Goal: Submit feedback/report problem: Leave review/rating

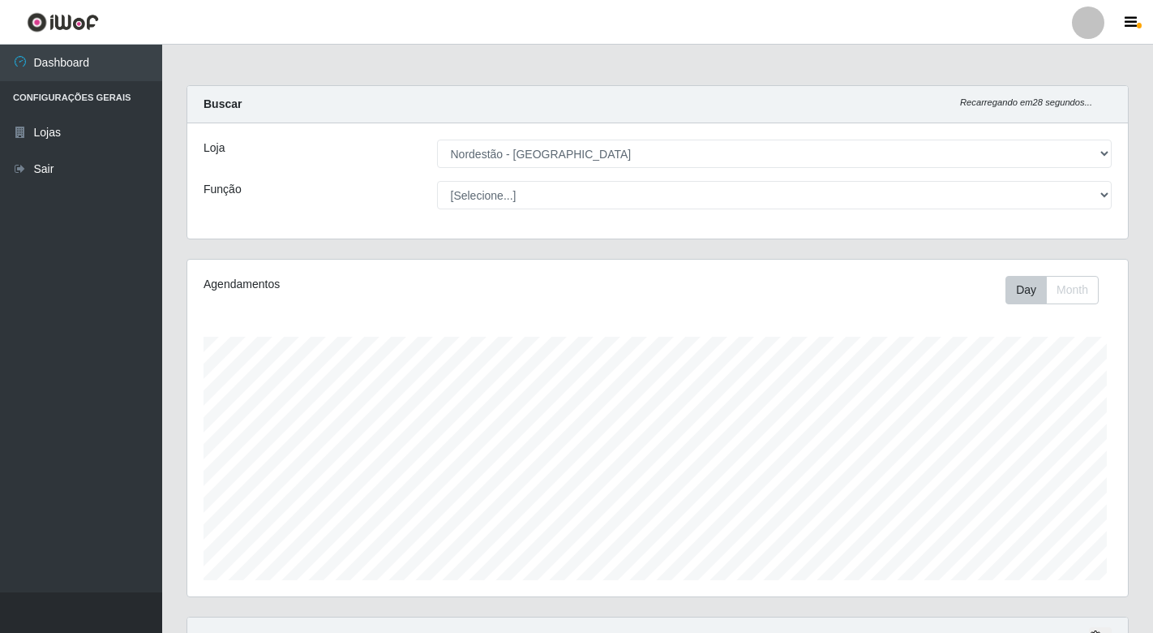
select select "454"
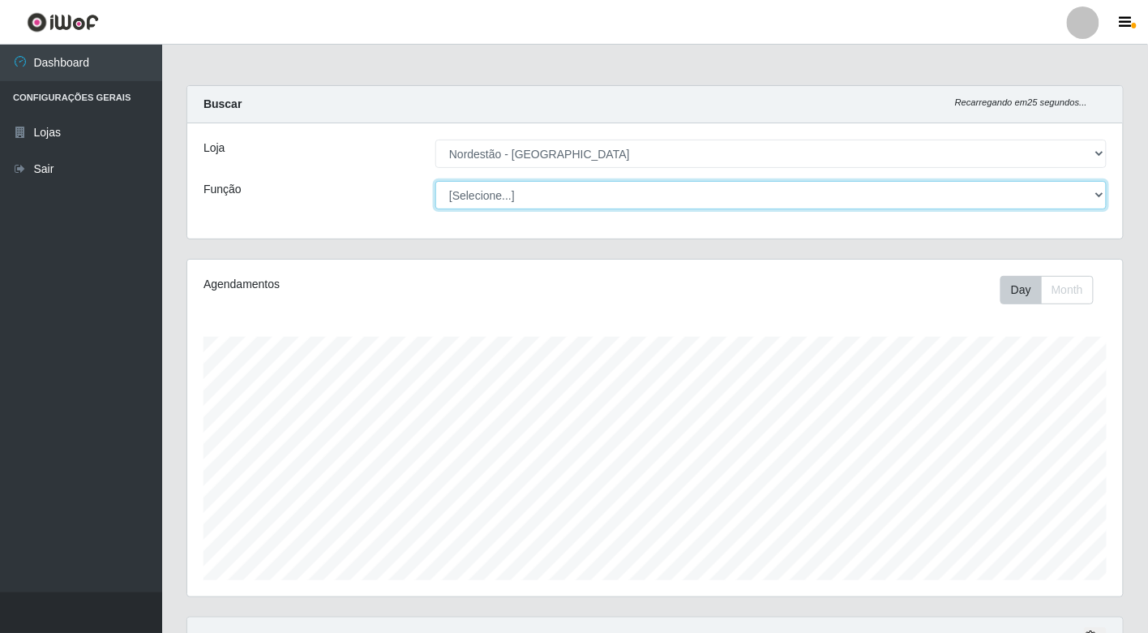
click at [586, 193] on select "[Selecione...] Embalador Embalador + Embalador ++" at bounding box center [772, 195] width 672 height 28
click at [436, 181] on select "[Selecione...] Embalador Embalador + Embalador ++" at bounding box center [772, 195] width 672 height 28
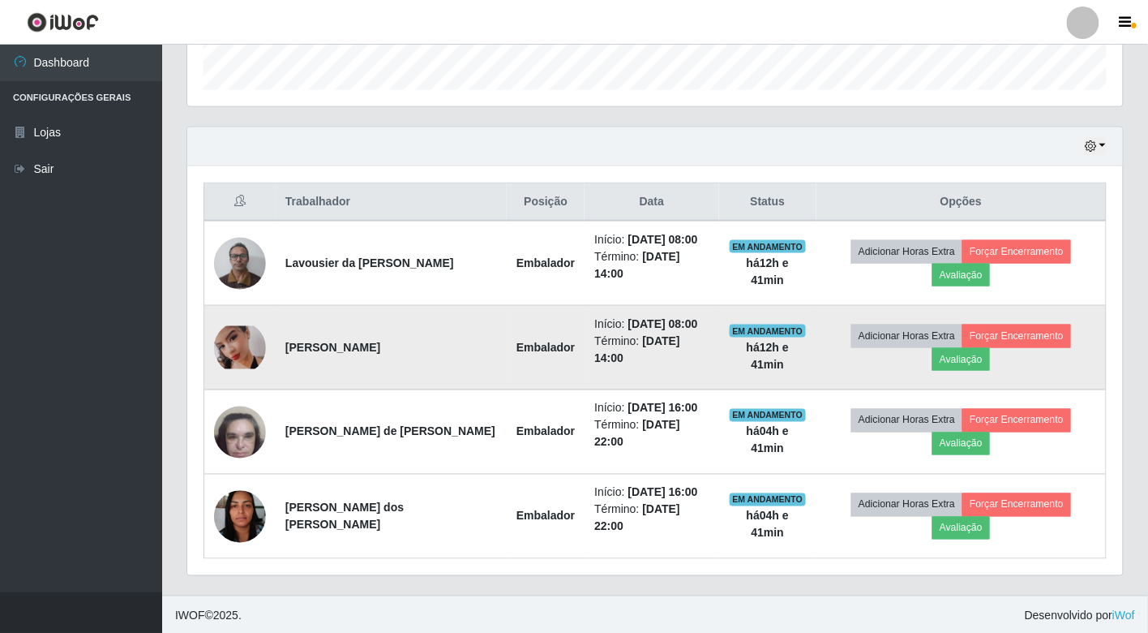
scroll to position [493, 0]
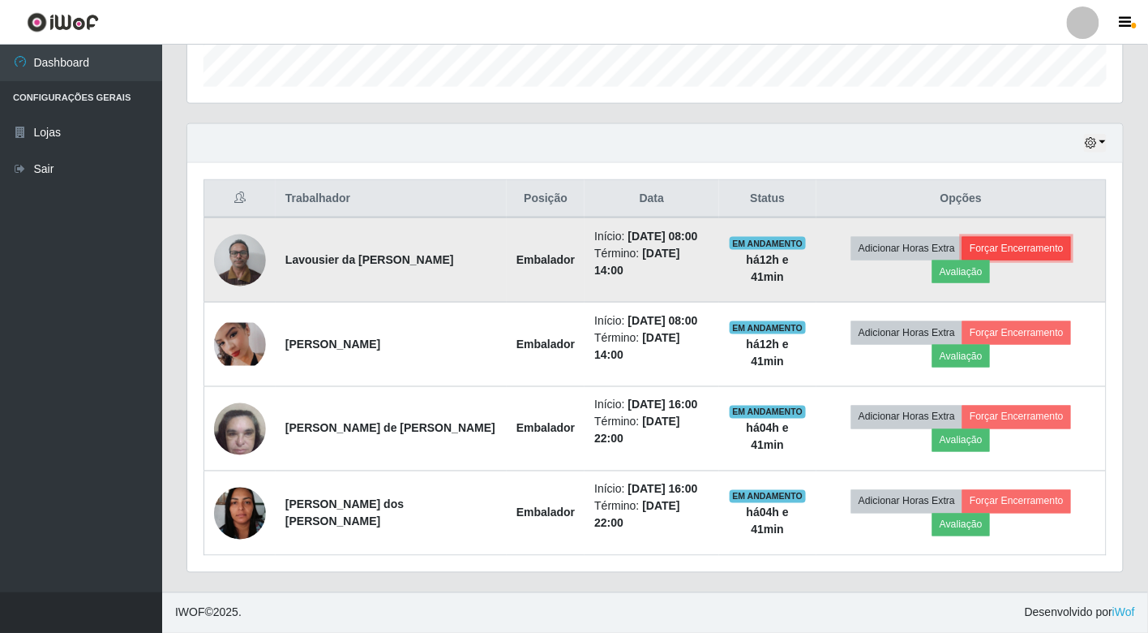
click at [1023, 245] on button "Forçar Encerramento" at bounding box center [1017, 248] width 109 height 23
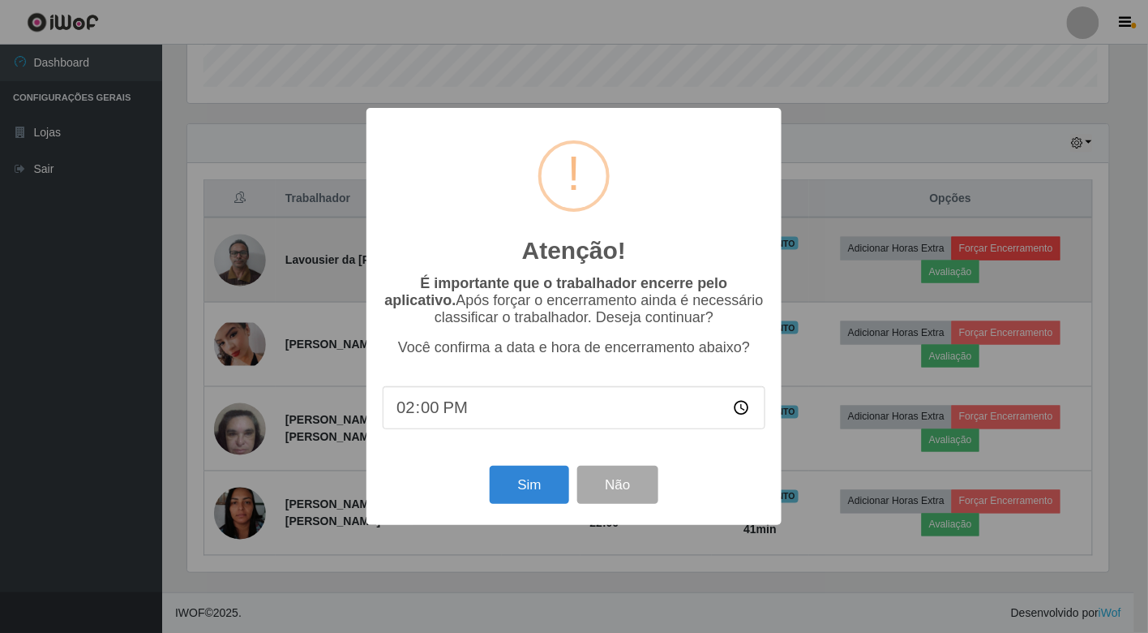
scroll to position [336, 926]
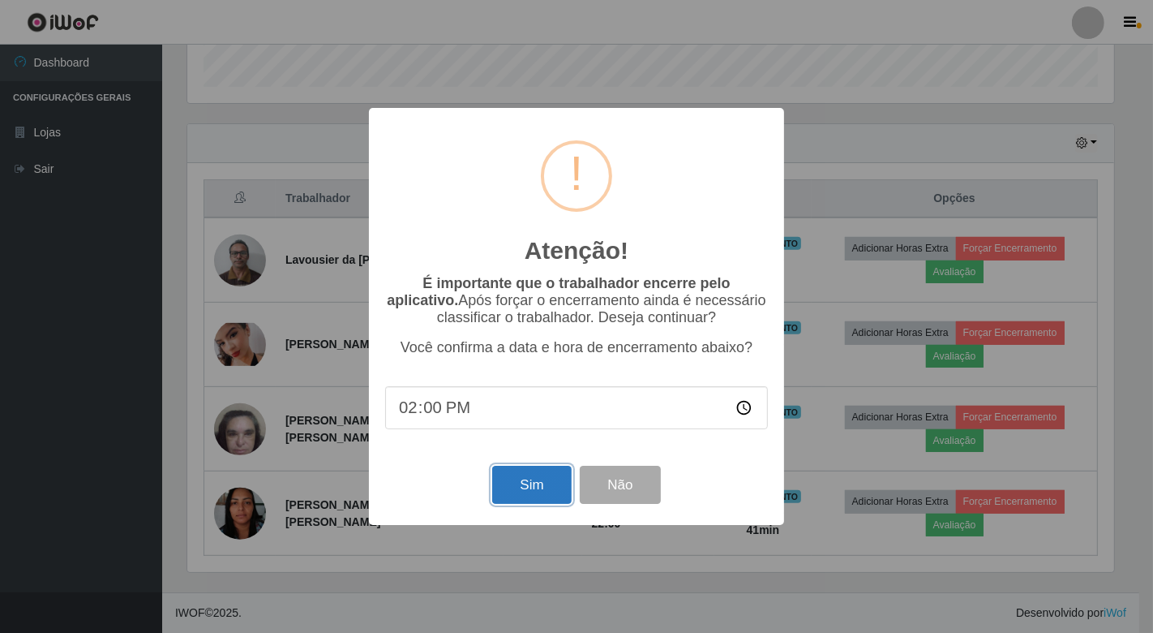
click at [547, 482] on button "Sim" at bounding box center [531, 485] width 79 height 38
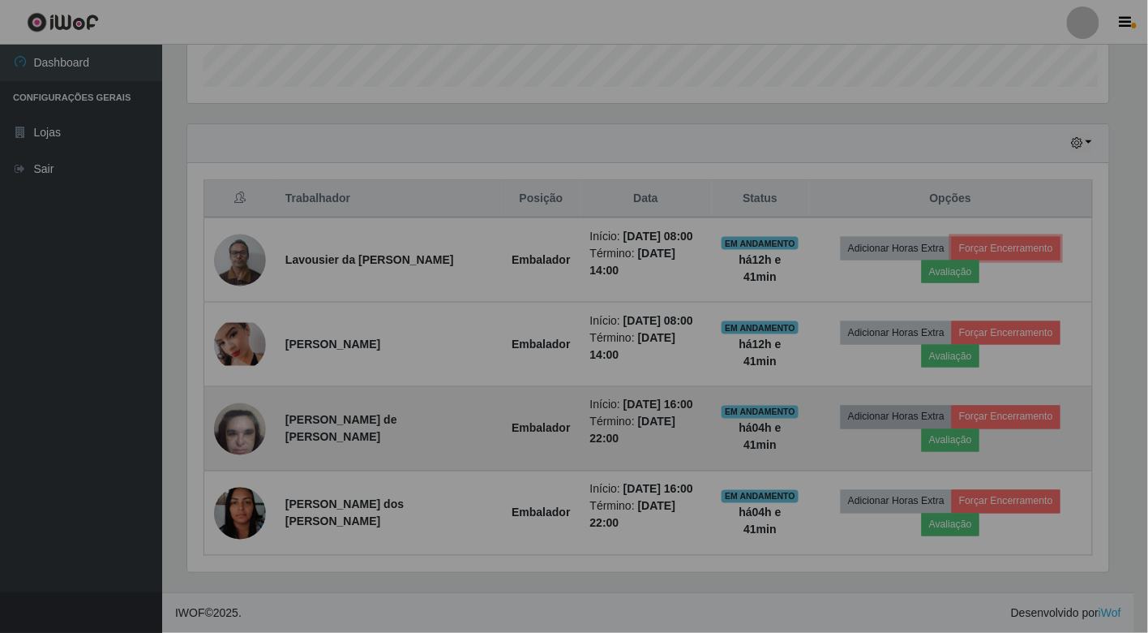
scroll to position [336, 936]
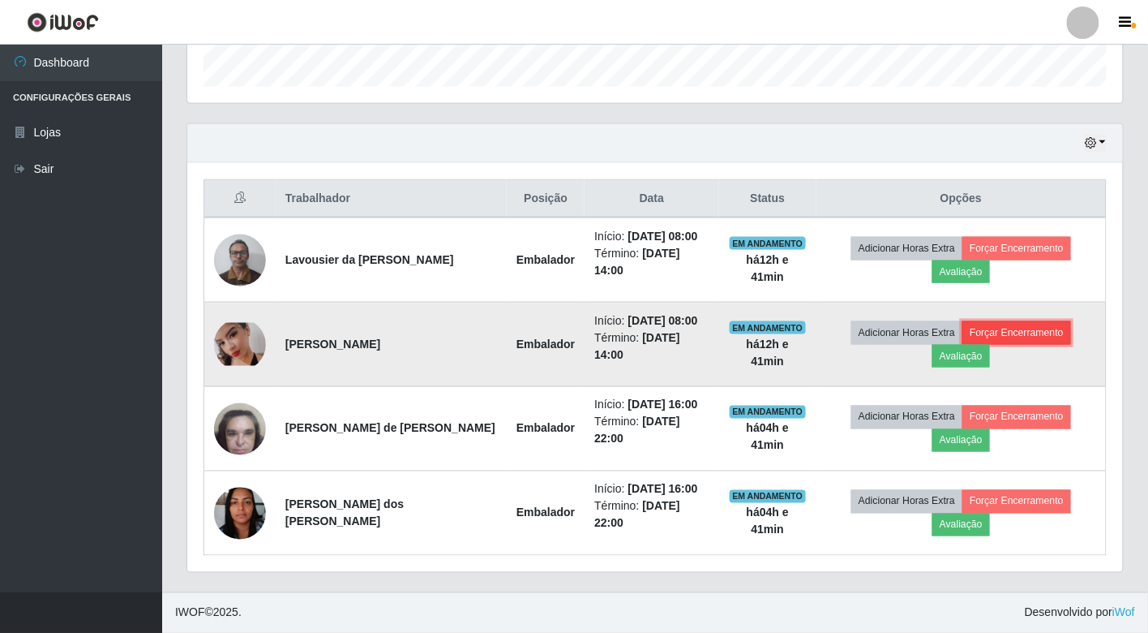
click at [1036, 327] on button "Forçar Encerramento" at bounding box center [1017, 332] width 109 height 23
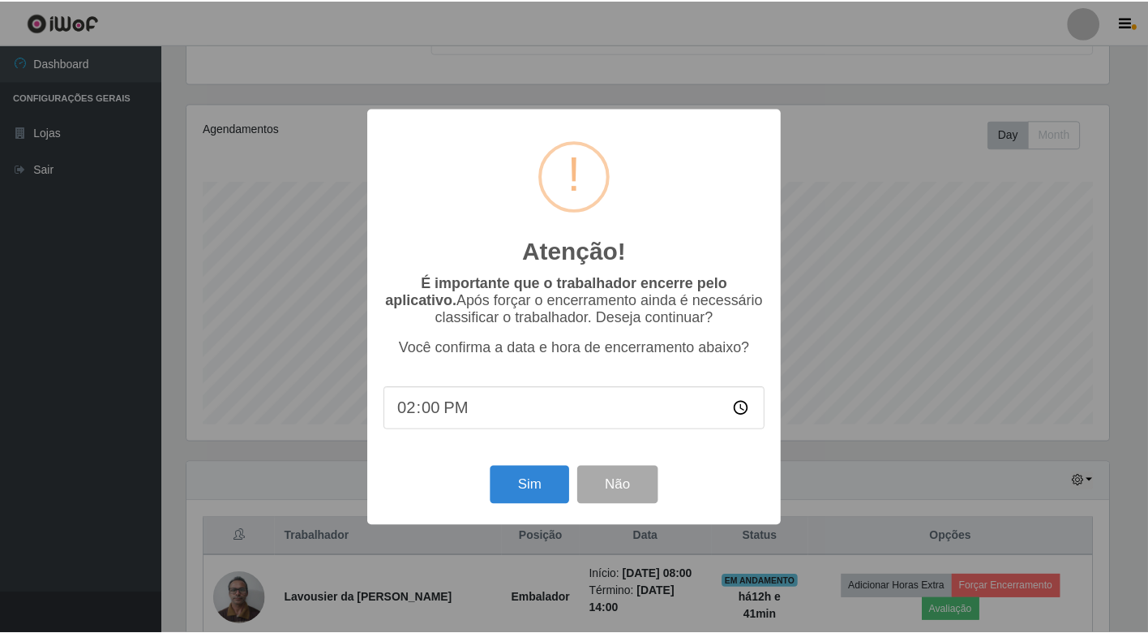
scroll to position [336, 926]
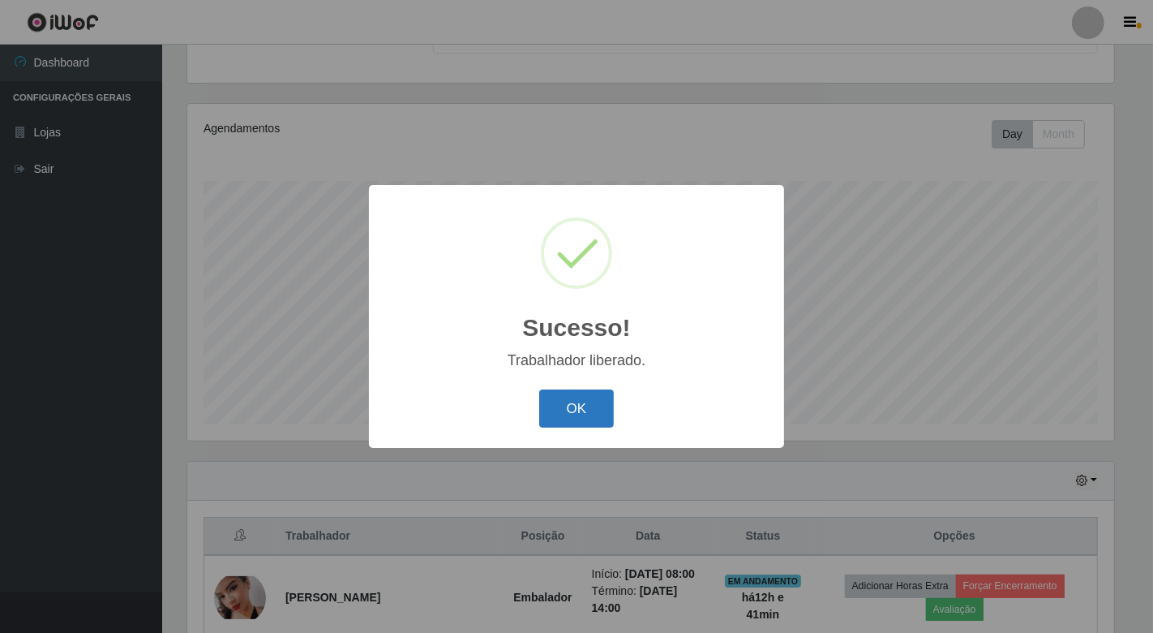
click at [588, 411] on button "OK" at bounding box center [576, 408] width 75 height 38
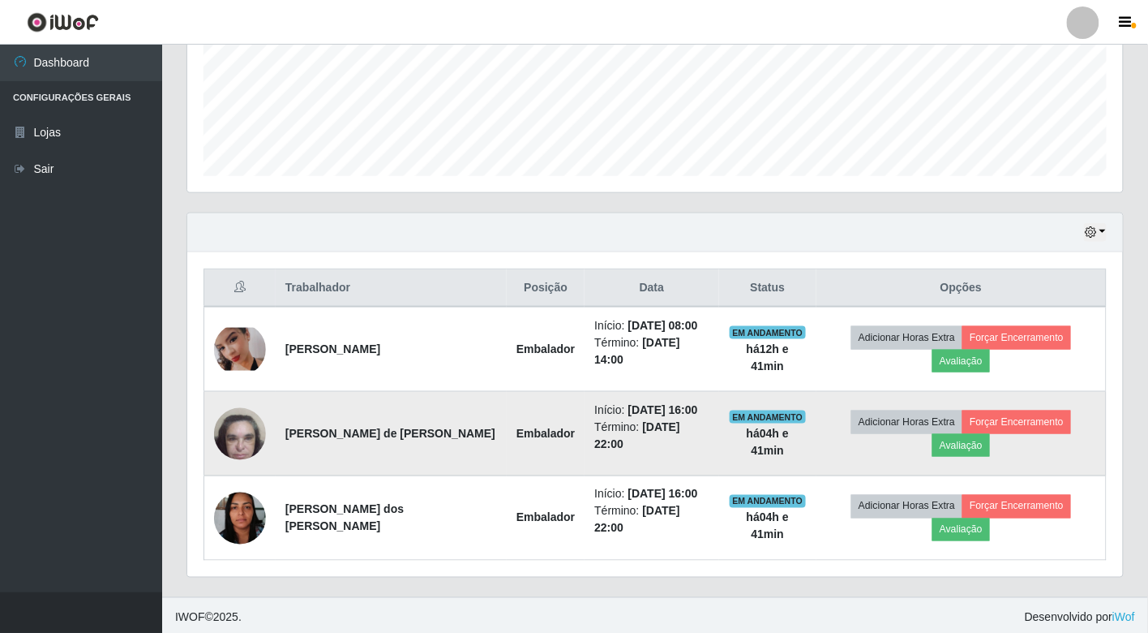
scroll to position [409, 0]
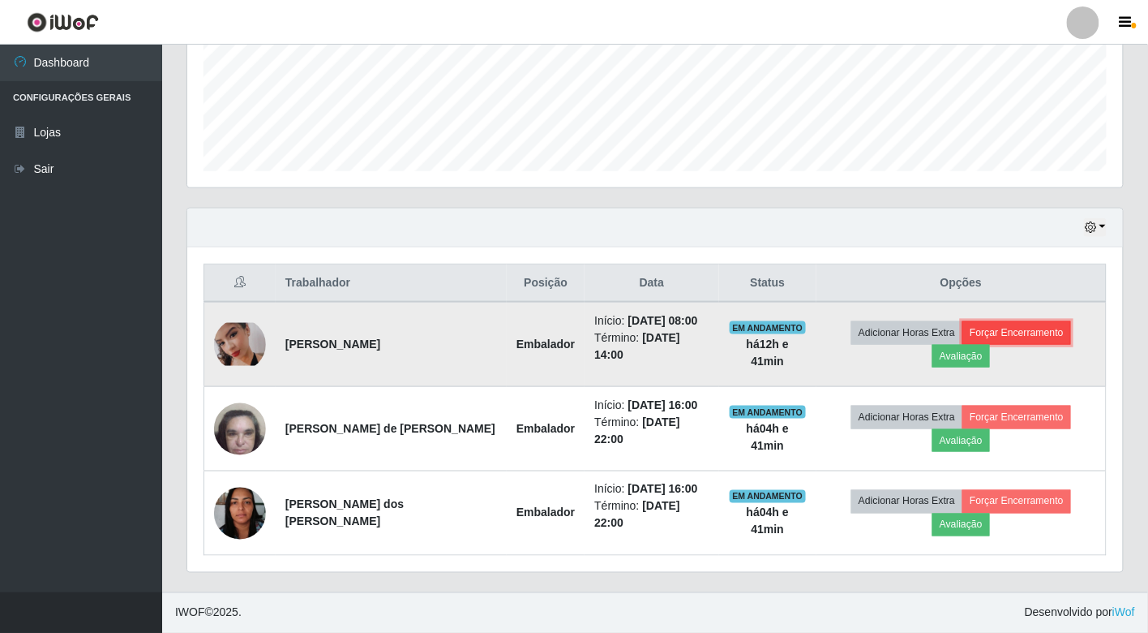
click at [1033, 334] on button "Forçar Encerramento" at bounding box center [1017, 332] width 109 height 23
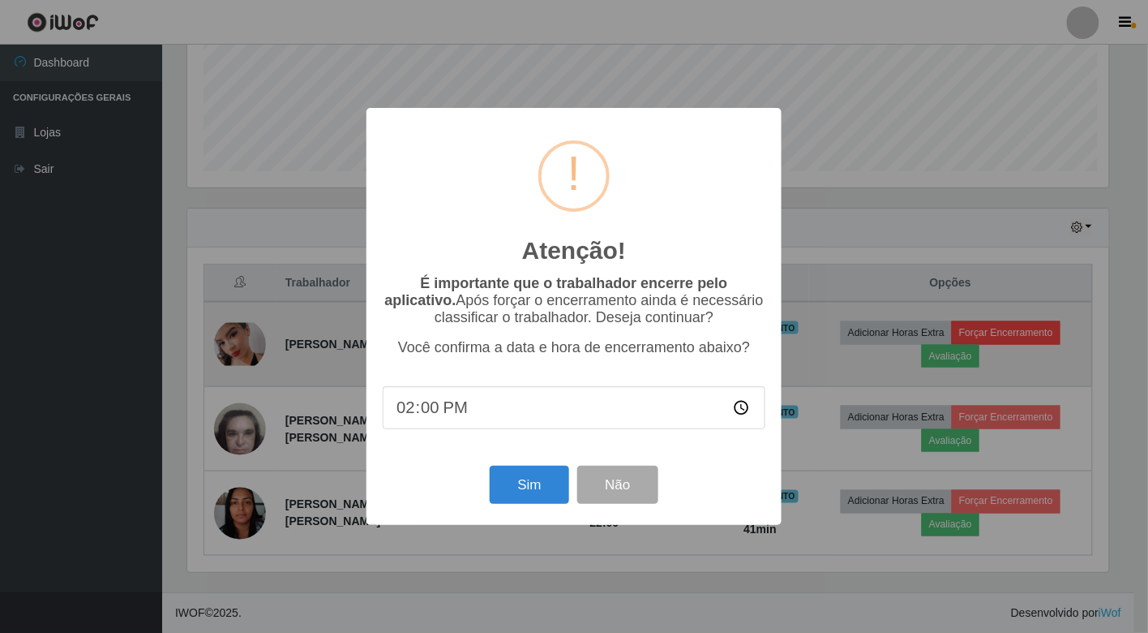
scroll to position [336, 926]
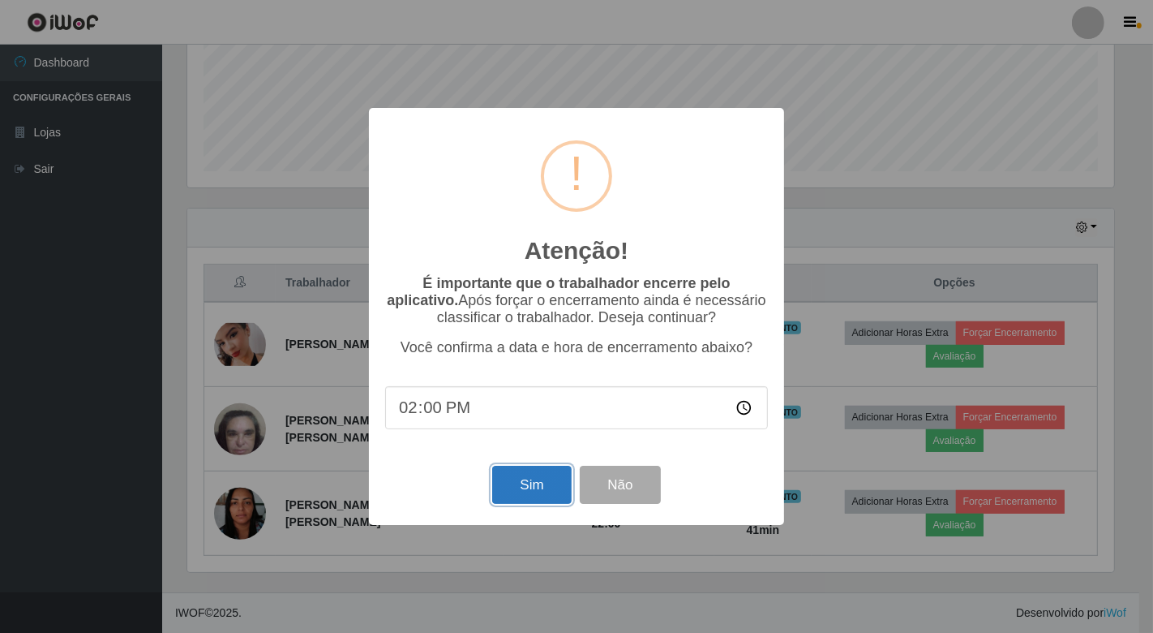
click at [523, 483] on button "Sim" at bounding box center [531, 485] width 79 height 38
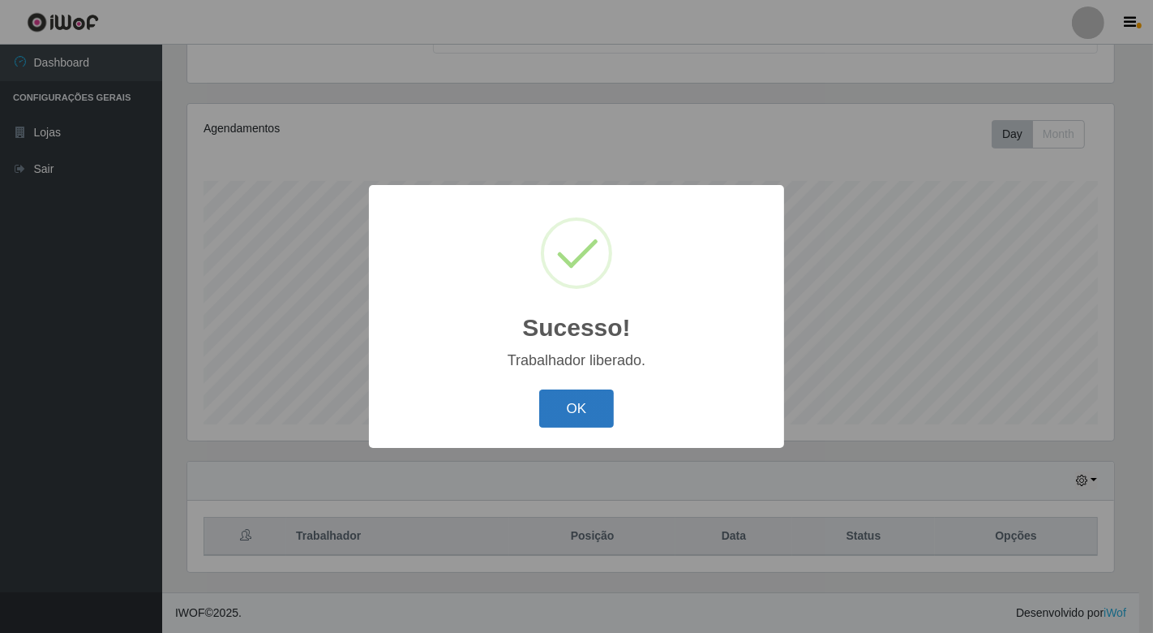
click at [571, 414] on button "OK" at bounding box center [576, 408] width 75 height 38
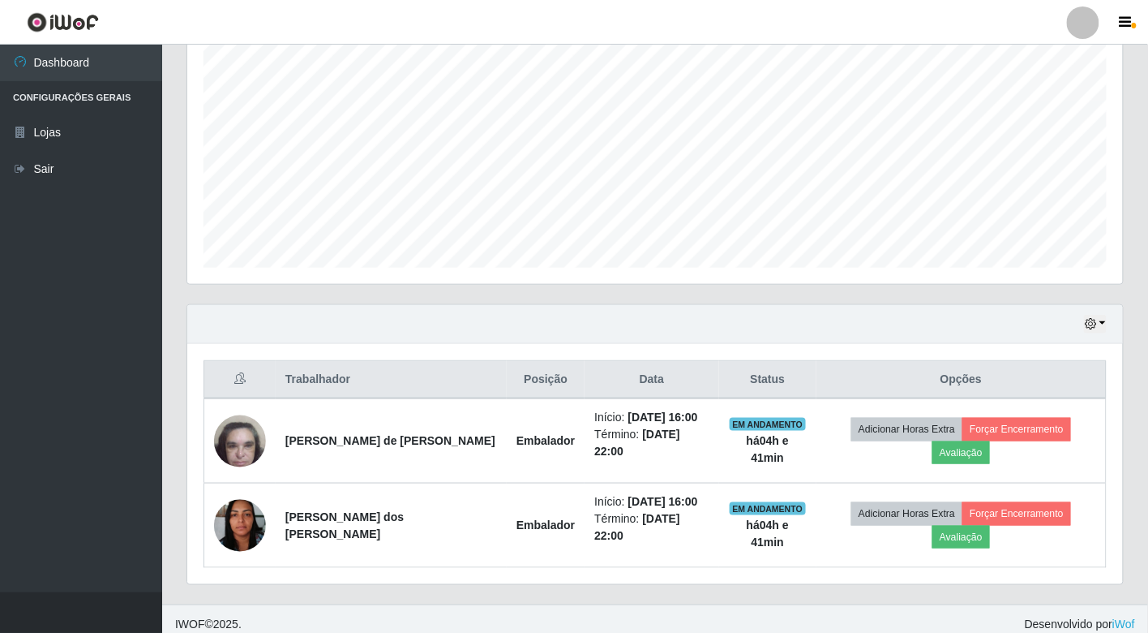
scroll to position [325, 0]
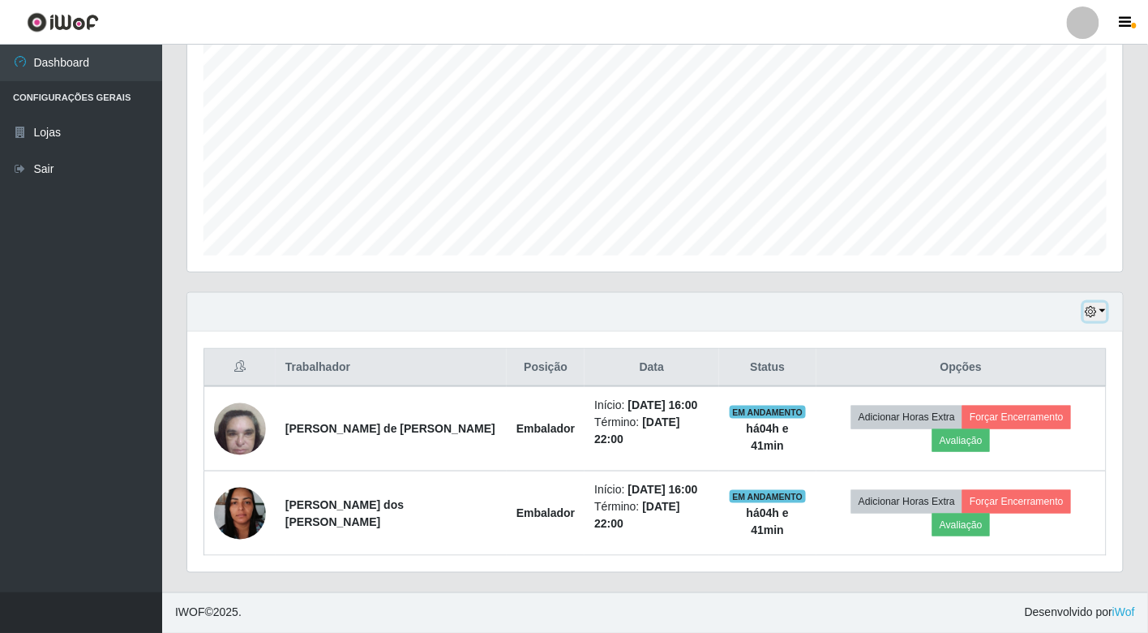
click at [1093, 315] on icon "button" at bounding box center [1090, 311] width 11 height 11
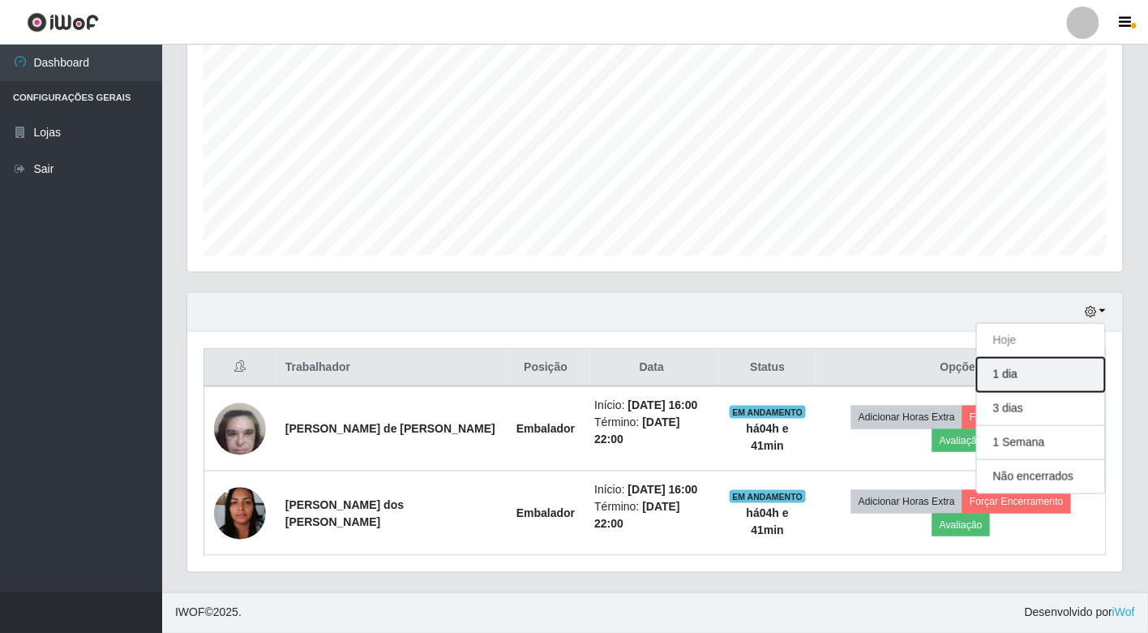
click at [1015, 369] on button "1 dia" at bounding box center [1041, 375] width 128 height 34
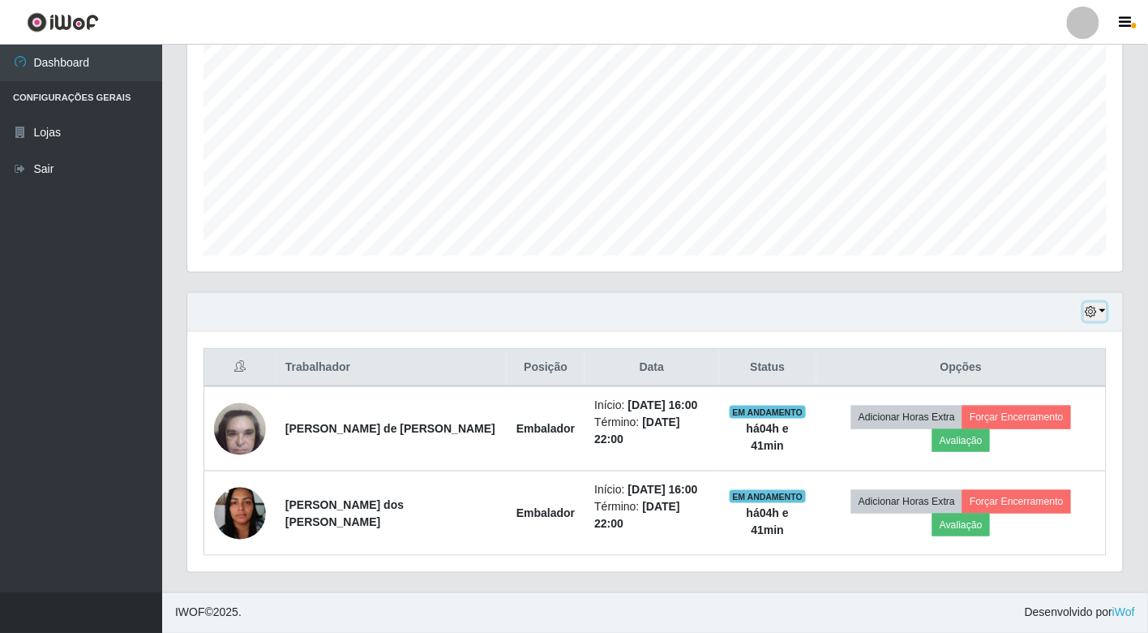
click at [1104, 316] on button "button" at bounding box center [1095, 312] width 23 height 19
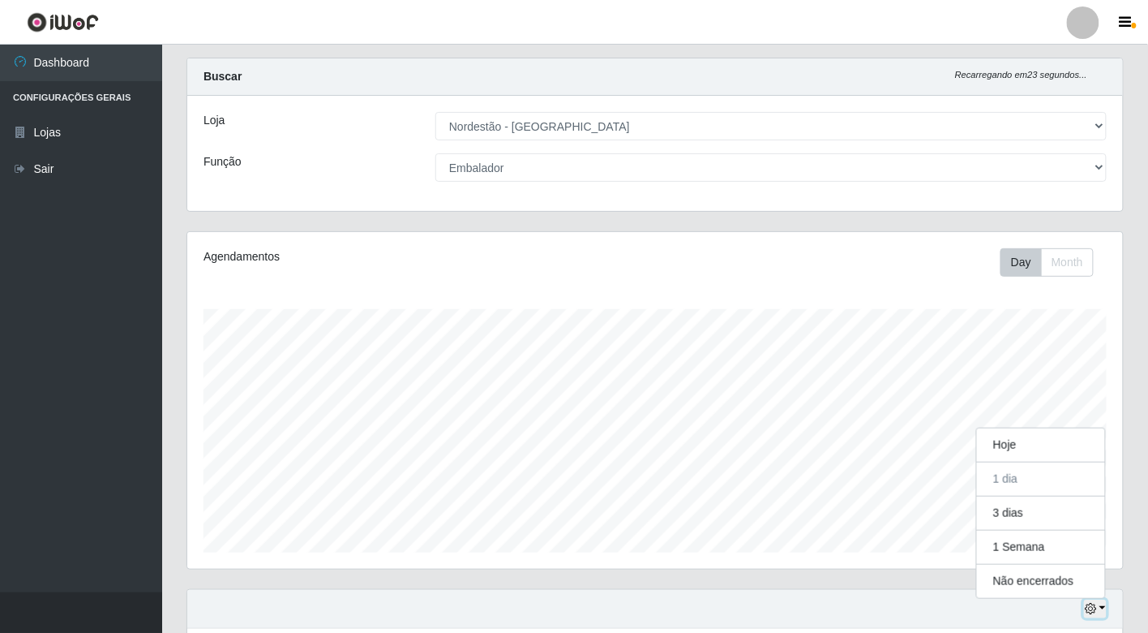
scroll to position [0, 0]
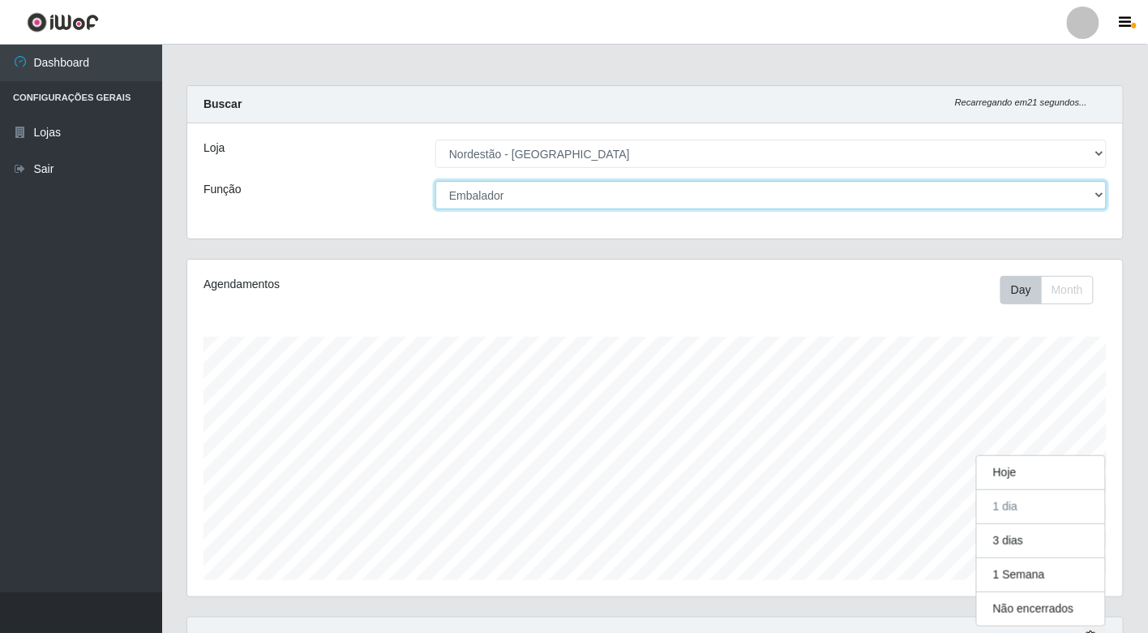
click at [1006, 201] on select "[Selecione...] Embalador Embalador + Embalador ++" at bounding box center [772, 195] width 672 height 28
click at [436, 181] on select "[Selecione...] Embalador Embalador + Embalador ++" at bounding box center [772, 195] width 672 height 28
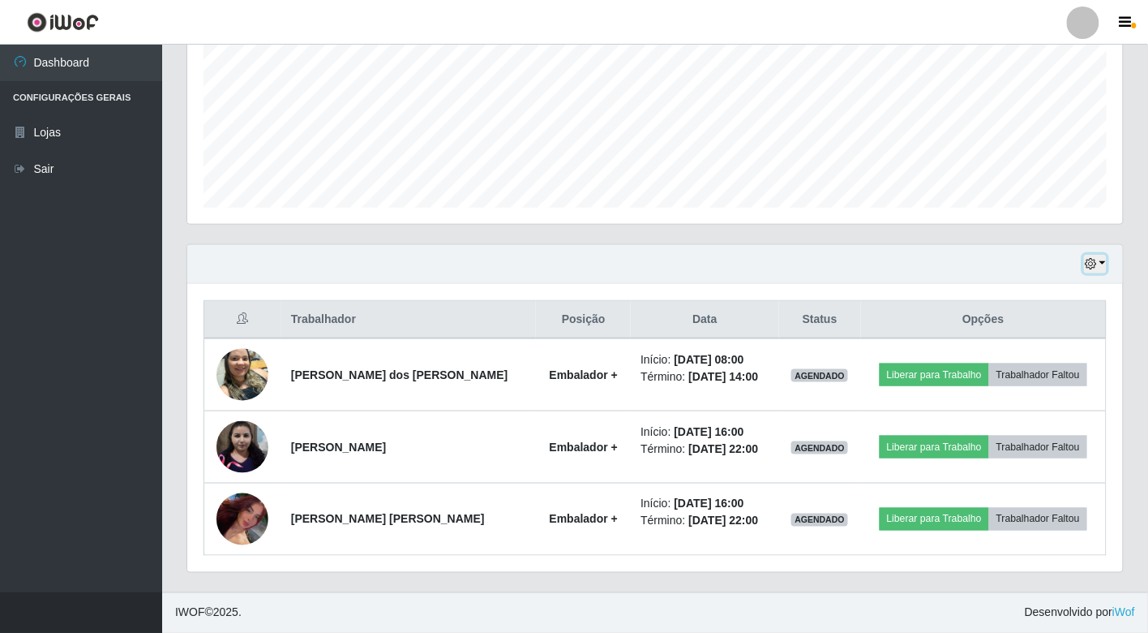
click at [1105, 268] on button "button" at bounding box center [1095, 264] width 23 height 19
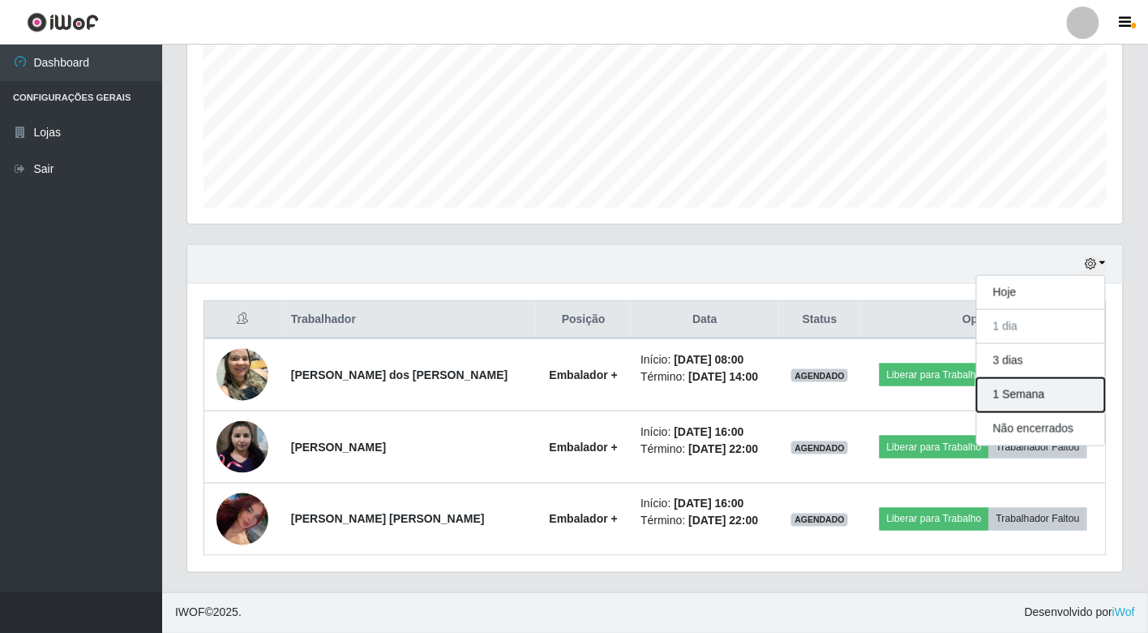
click at [1039, 392] on button "1 Semana" at bounding box center [1041, 395] width 128 height 34
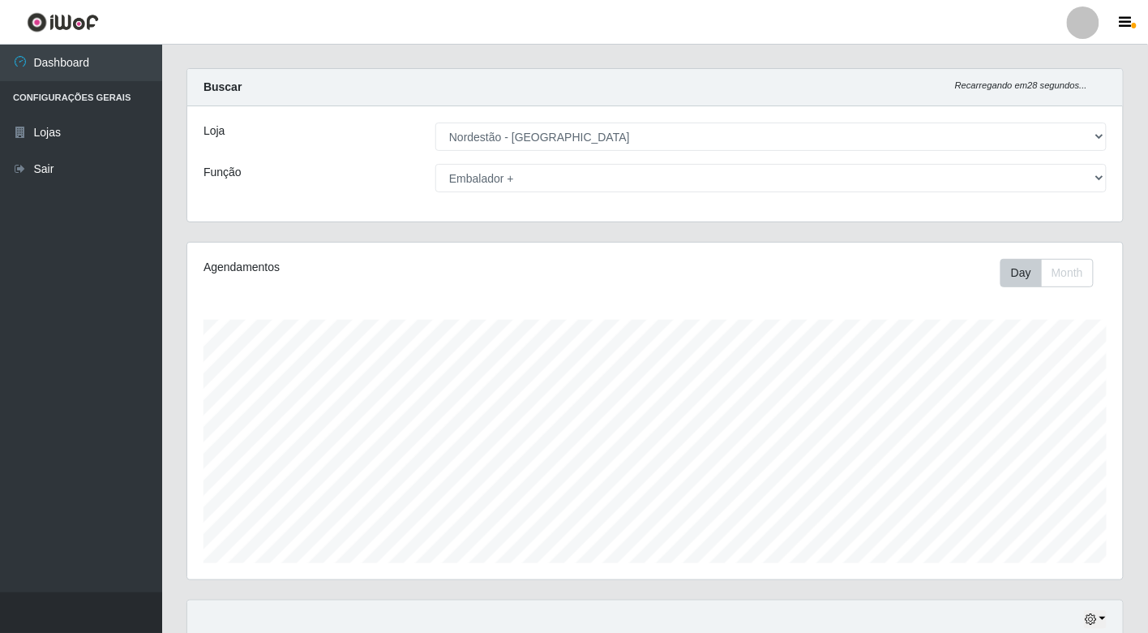
scroll to position [0, 0]
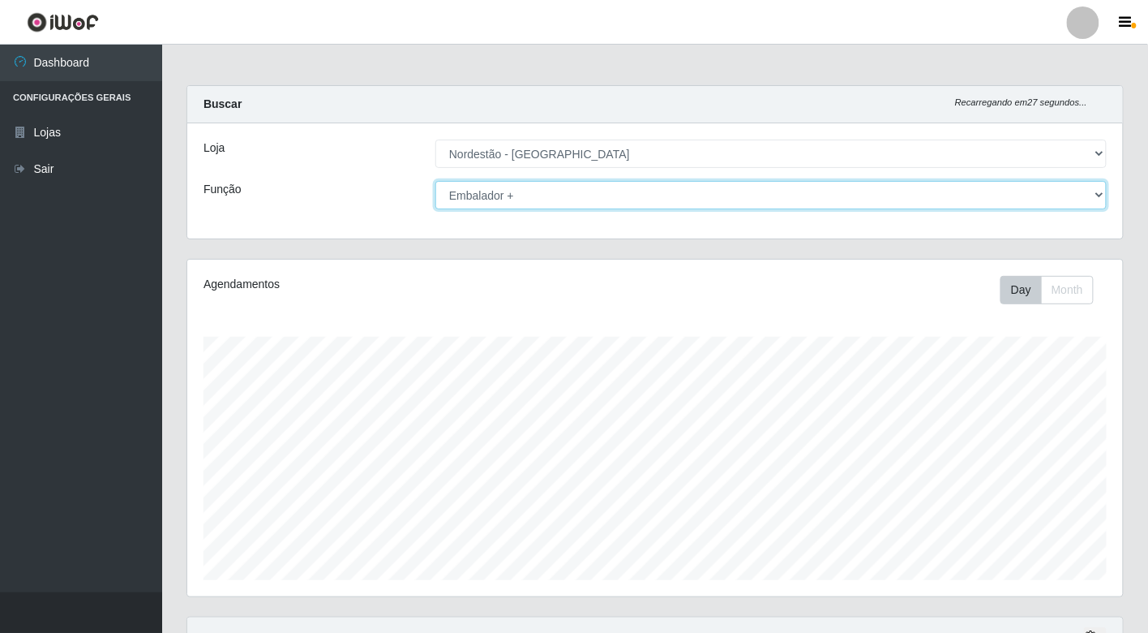
click at [953, 196] on select "[Selecione...] Embalador Embalador + Embalador ++" at bounding box center [772, 195] width 672 height 28
click at [436, 181] on select "[Selecione...] Embalador Embalador + Embalador ++" at bounding box center [772, 195] width 672 height 28
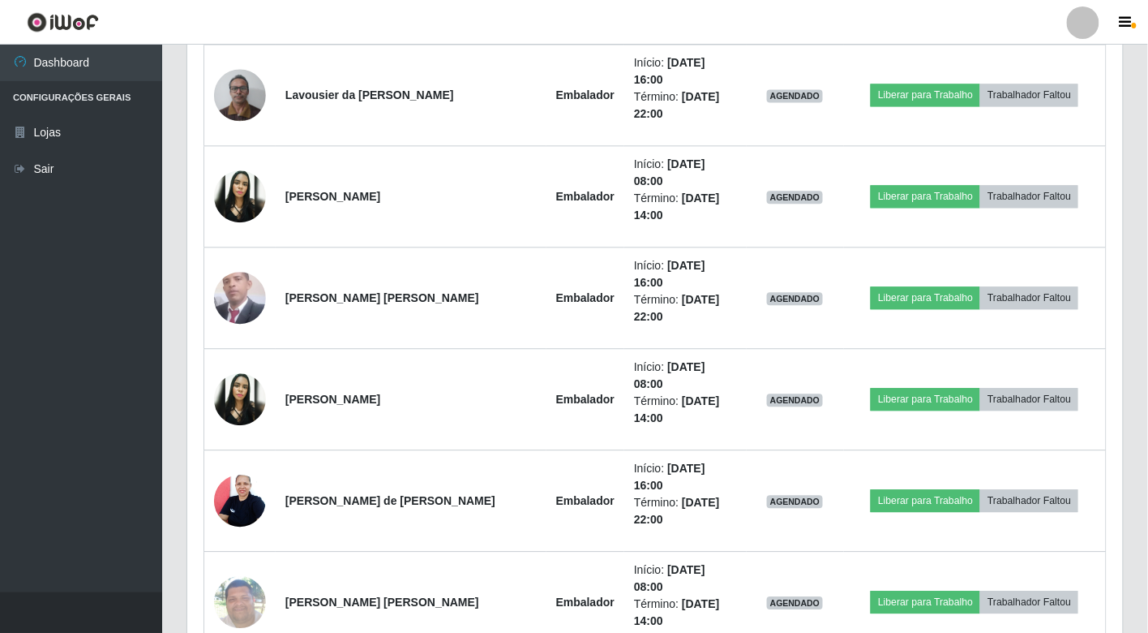
scroll to position [521, 0]
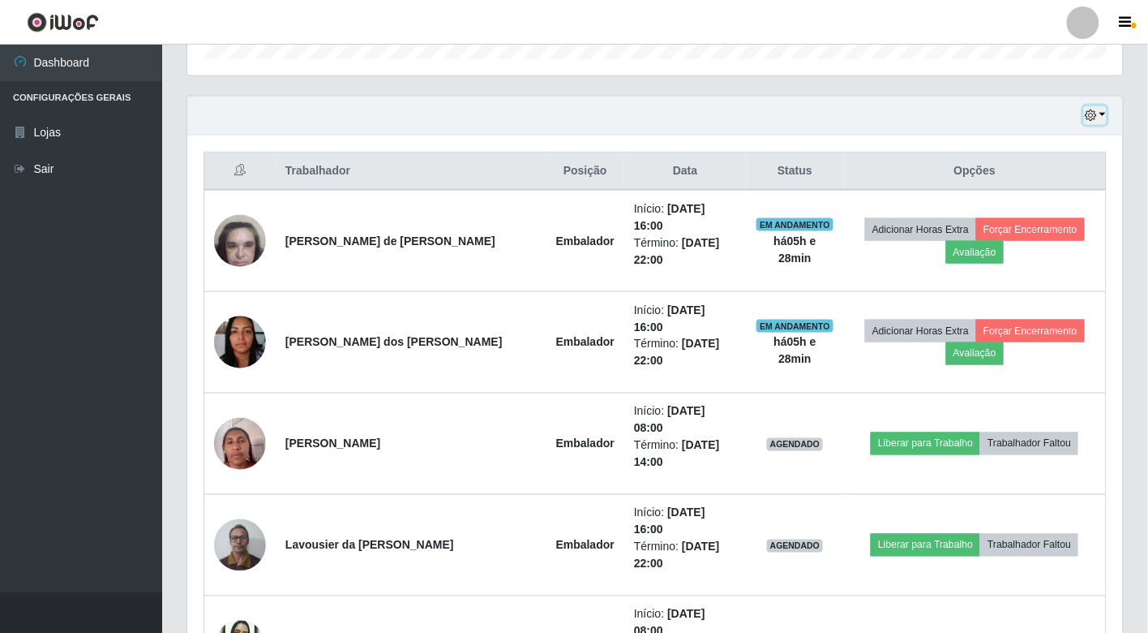
click at [1106, 116] on button "button" at bounding box center [1095, 115] width 23 height 19
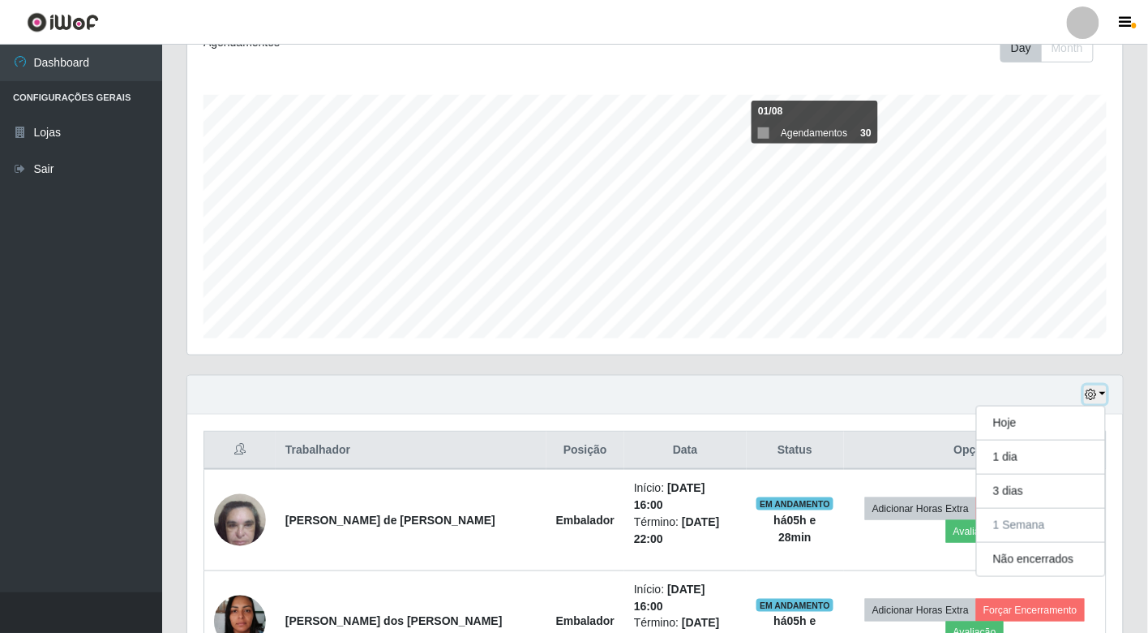
scroll to position [70, 0]
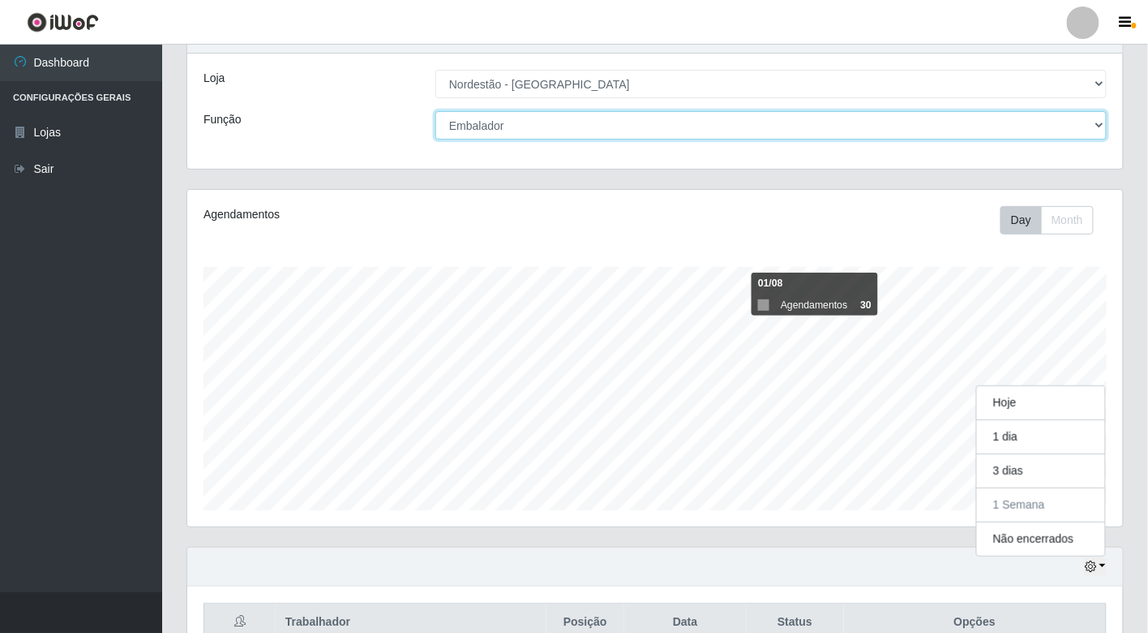
click at [1089, 125] on select "[Selecione...] Embalador Embalador + Embalador ++" at bounding box center [772, 125] width 672 height 28
click at [436, 111] on select "[Selecione...] Embalador Embalador + Embalador ++" at bounding box center [772, 125] width 672 height 28
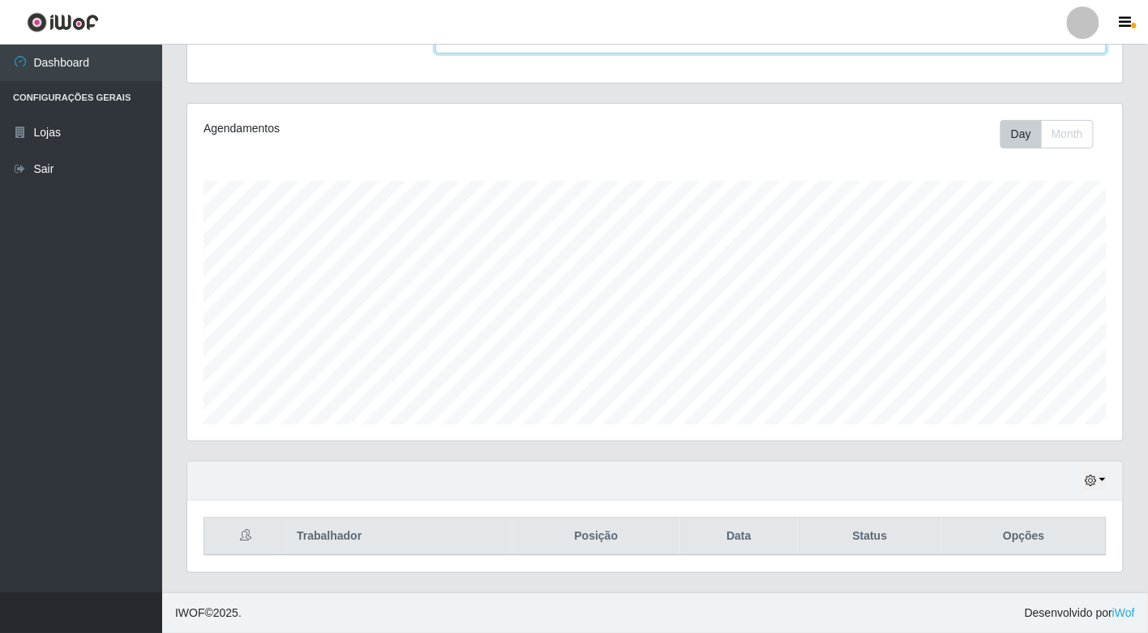
scroll to position [66, 0]
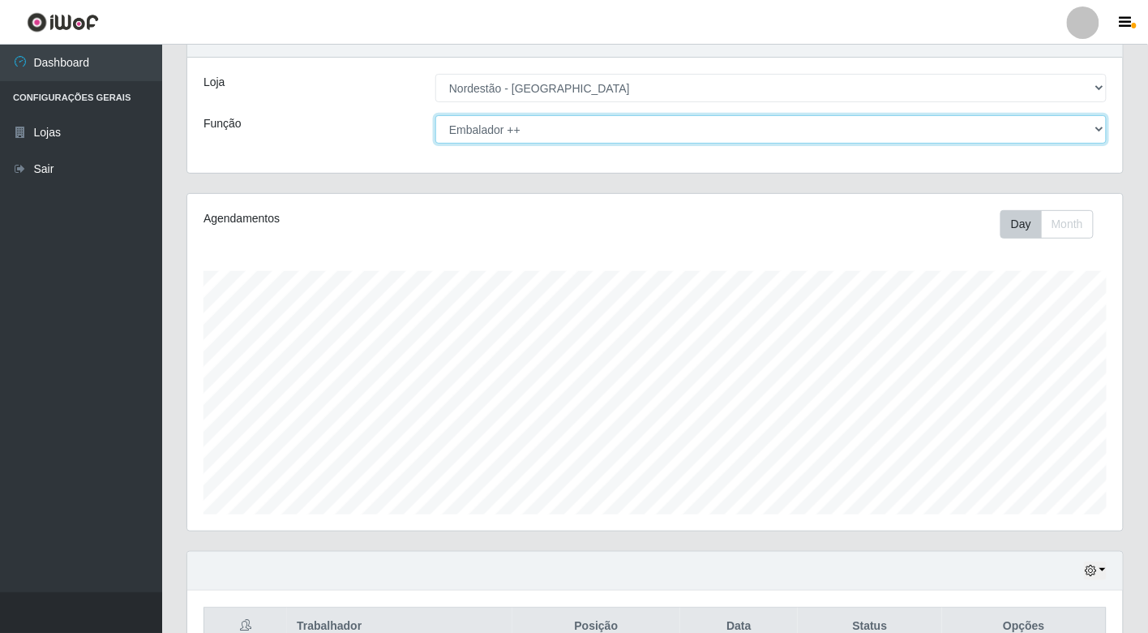
click at [1072, 130] on select "[Selecione...] Embalador Embalador + Embalador ++" at bounding box center [772, 129] width 672 height 28
click at [436, 115] on select "[Selecione...] Embalador Embalador + Embalador ++" at bounding box center [772, 129] width 672 height 28
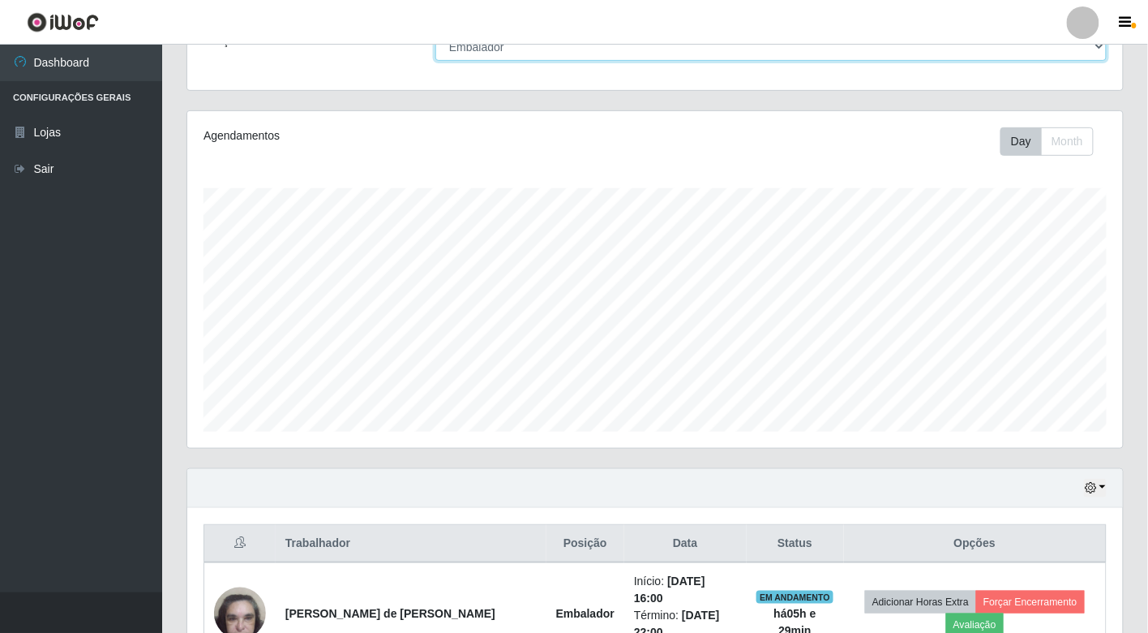
scroll to position [0, 0]
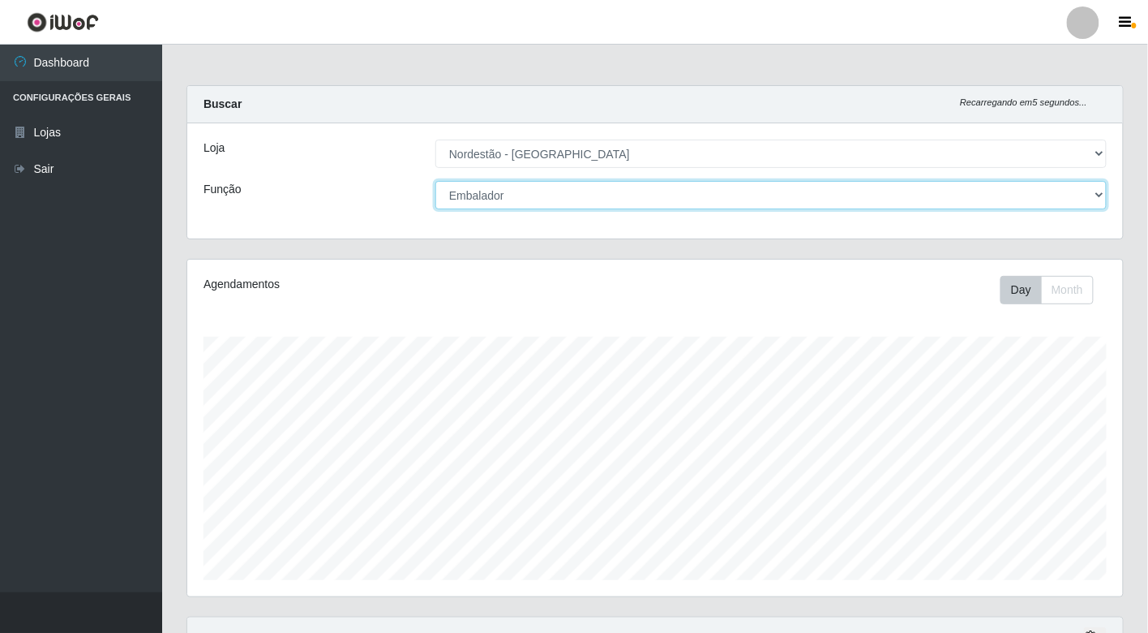
click at [1075, 189] on select "[Selecione...] Embalador Embalador + Embalador ++" at bounding box center [772, 195] width 672 height 28
click at [436, 181] on select "[Selecione...] Embalador Embalador + Embalador ++" at bounding box center [772, 195] width 672 height 28
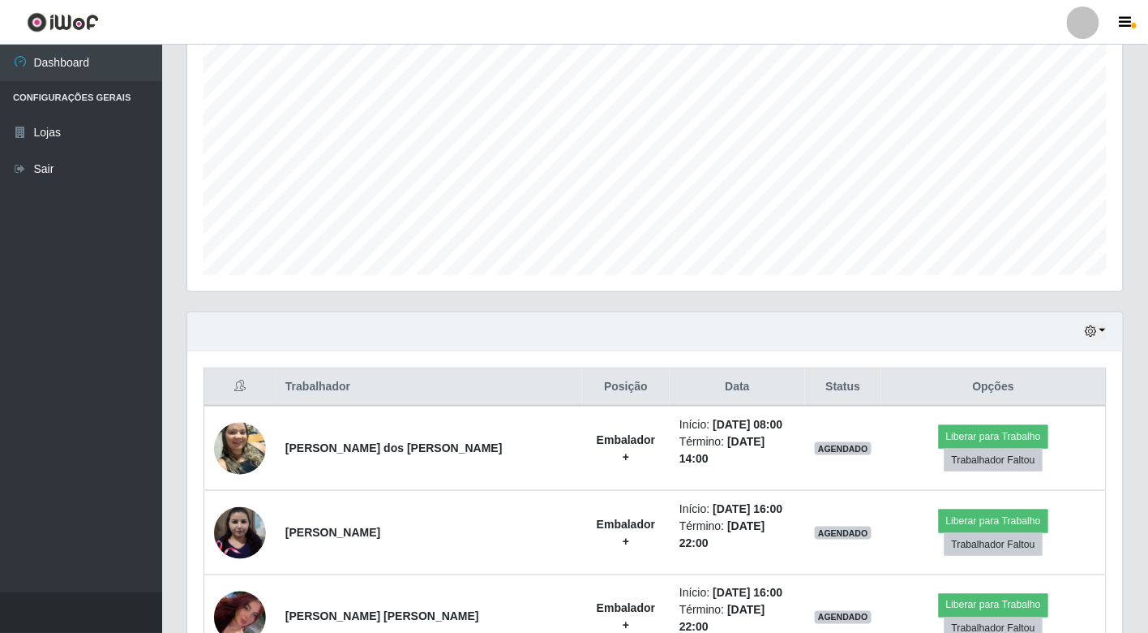
scroll to position [49, 0]
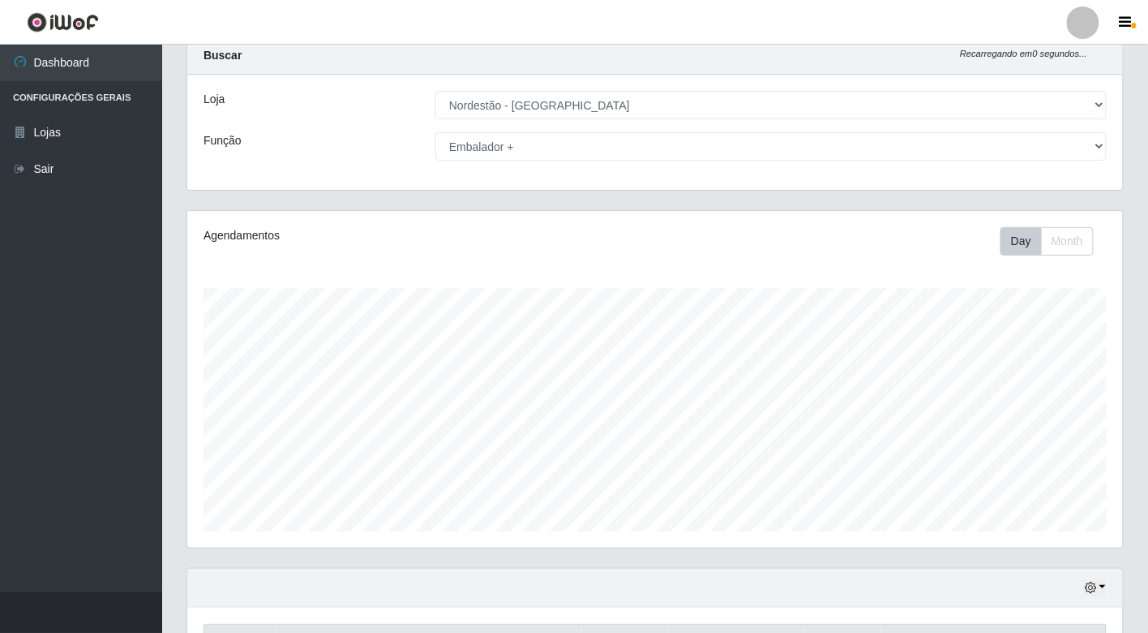
click at [1081, 174] on div "Loja [Selecione...] Nordestão - [GEOGRAPHIC_DATA] Função [Selecione...] Embalad…" at bounding box center [655, 132] width 936 height 115
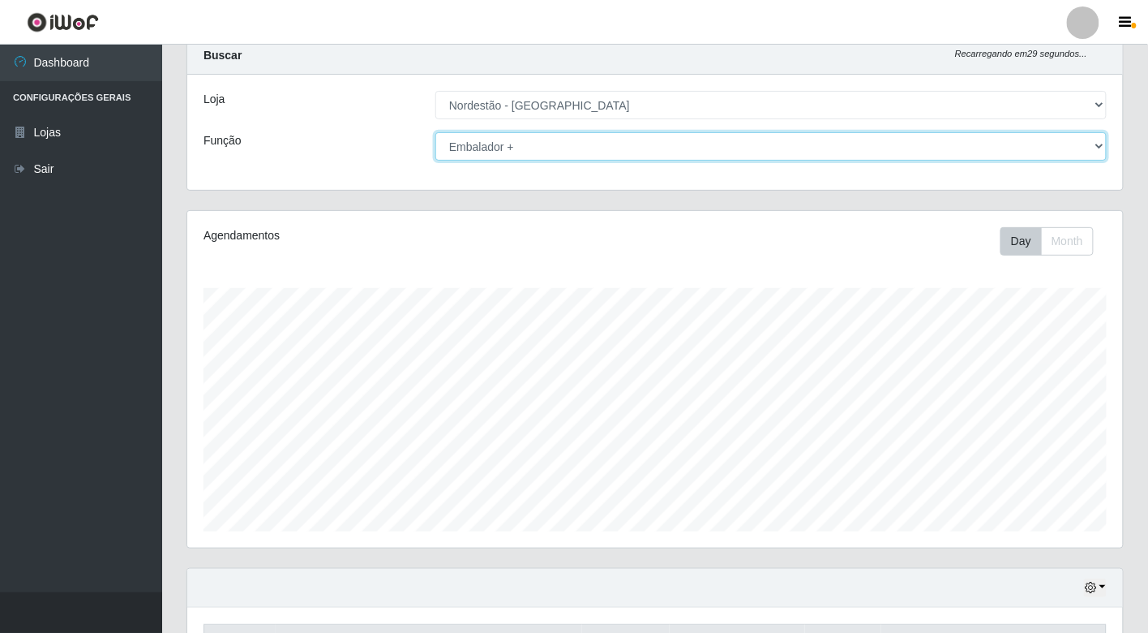
click at [1085, 147] on select "[Selecione...] Embalador Embalador + Embalador ++" at bounding box center [772, 146] width 672 height 28
select select "1"
click at [436, 132] on select "[Selecione...] Embalador Embalador + Embalador ++" at bounding box center [772, 146] width 672 height 28
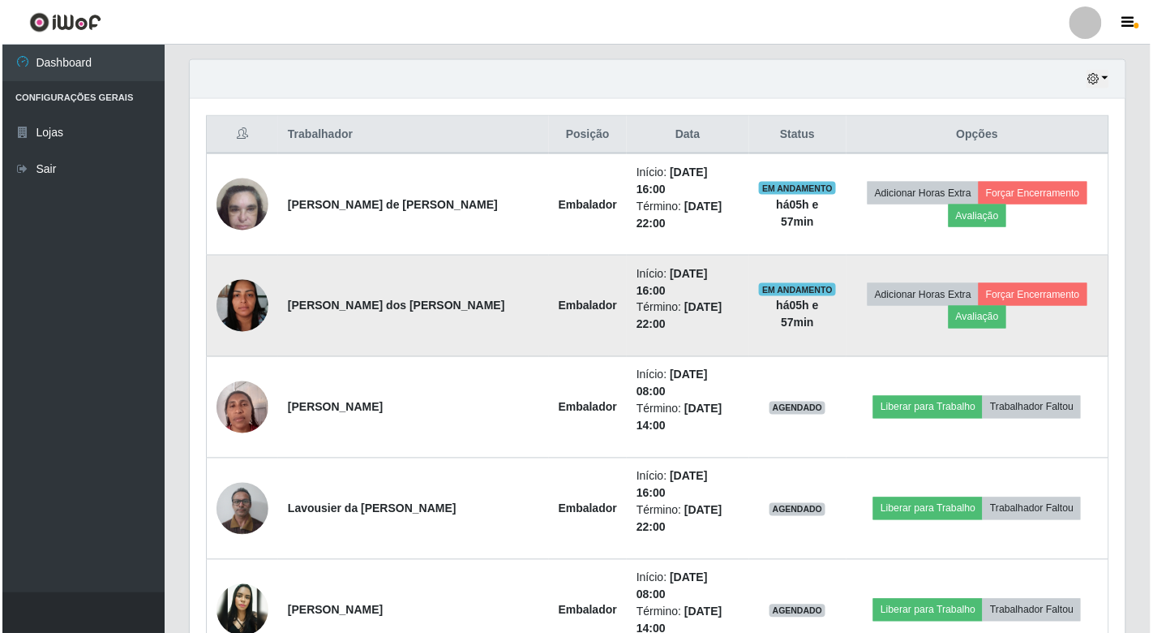
scroll to position [589, 0]
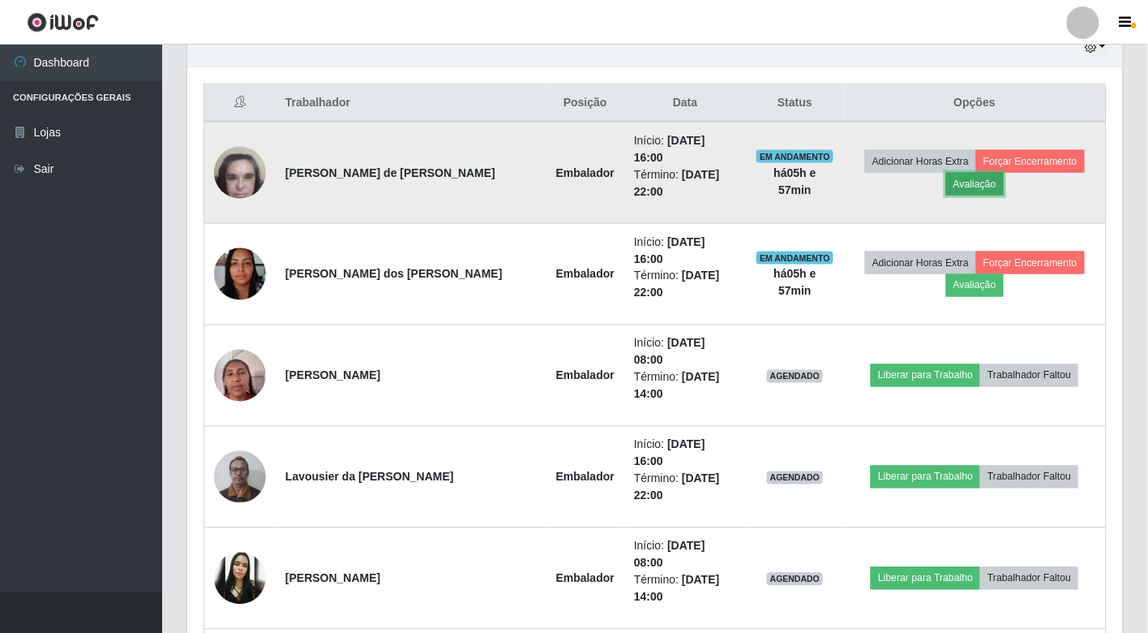
click at [966, 180] on button "Avaliação" at bounding box center [975, 184] width 58 height 23
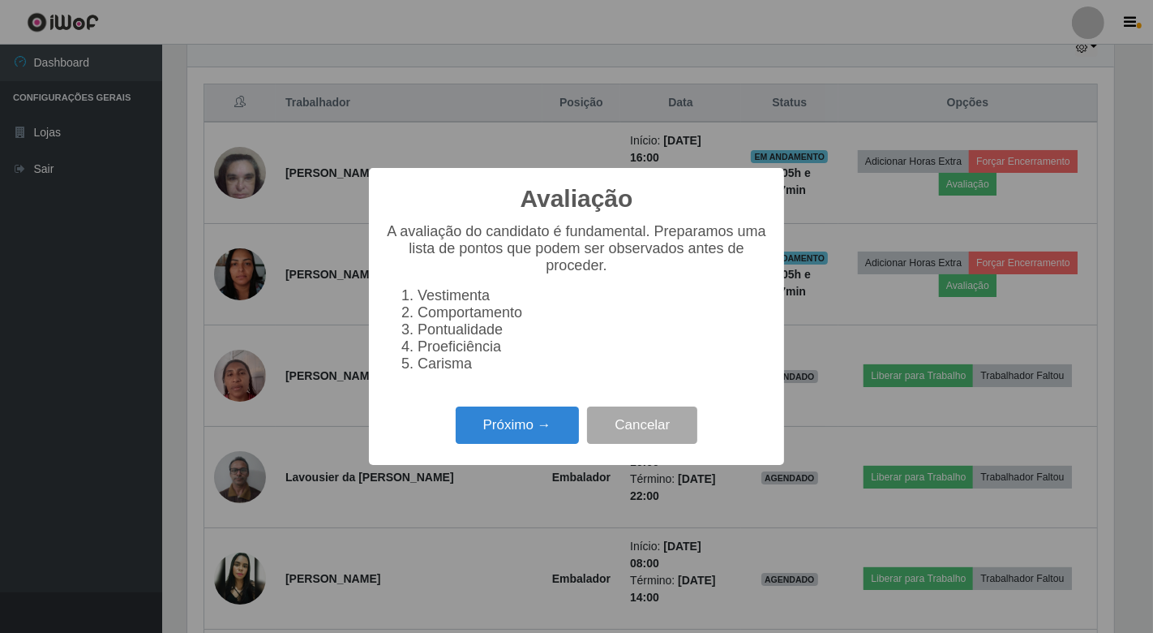
scroll to position [336, 926]
click at [532, 436] on button "Próximo →" at bounding box center [517, 425] width 123 height 38
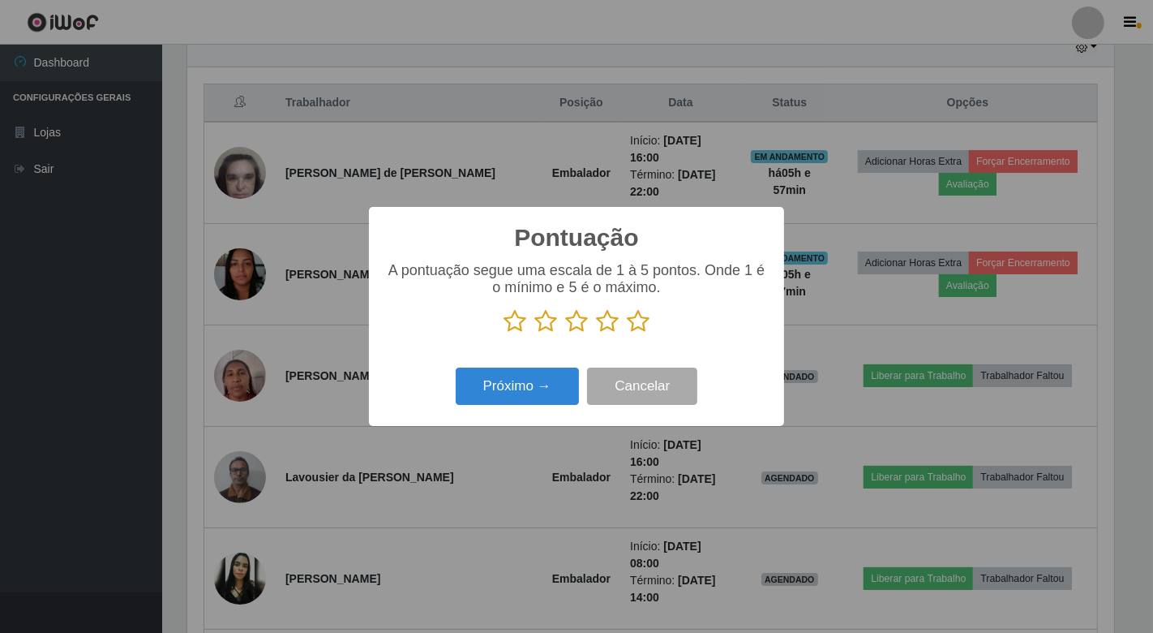
click at [641, 326] on icon at bounding box center [638, 321] width 23 height 24
click at [627, 333] on input "radio" at bounding box center [627, 333] width 0 height 0
click at [541, 379] on button "Próximo →" at bounding box center [517, 386] width 123 height 38
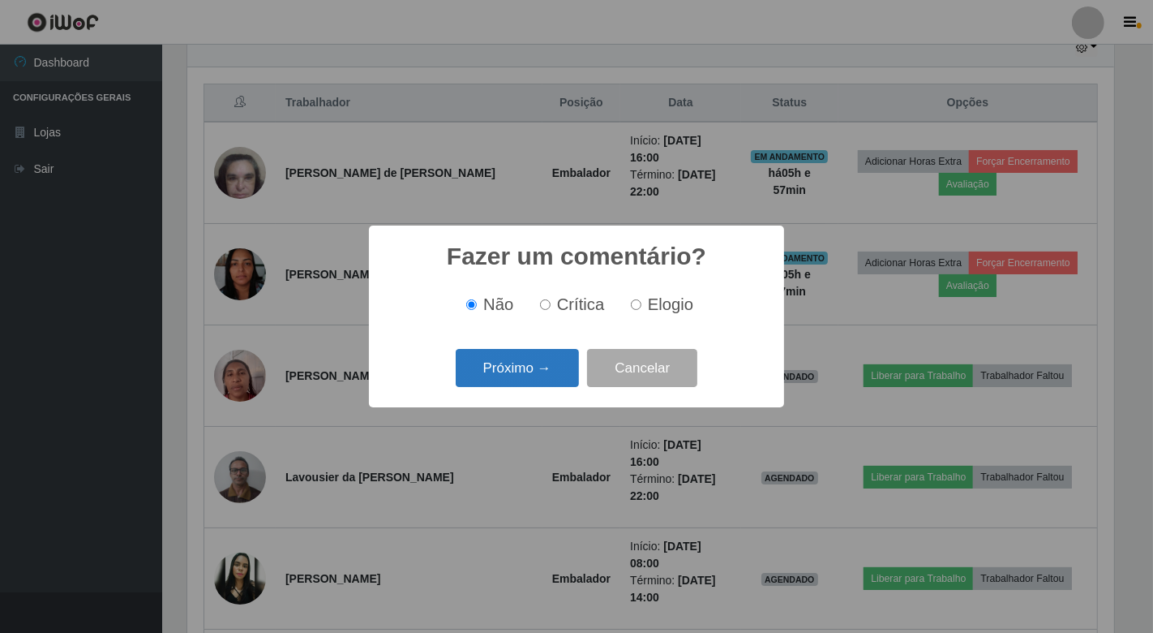
click at [553, 369] on button "Próximo →" at bounding box center [517, 368] width 123 height 38
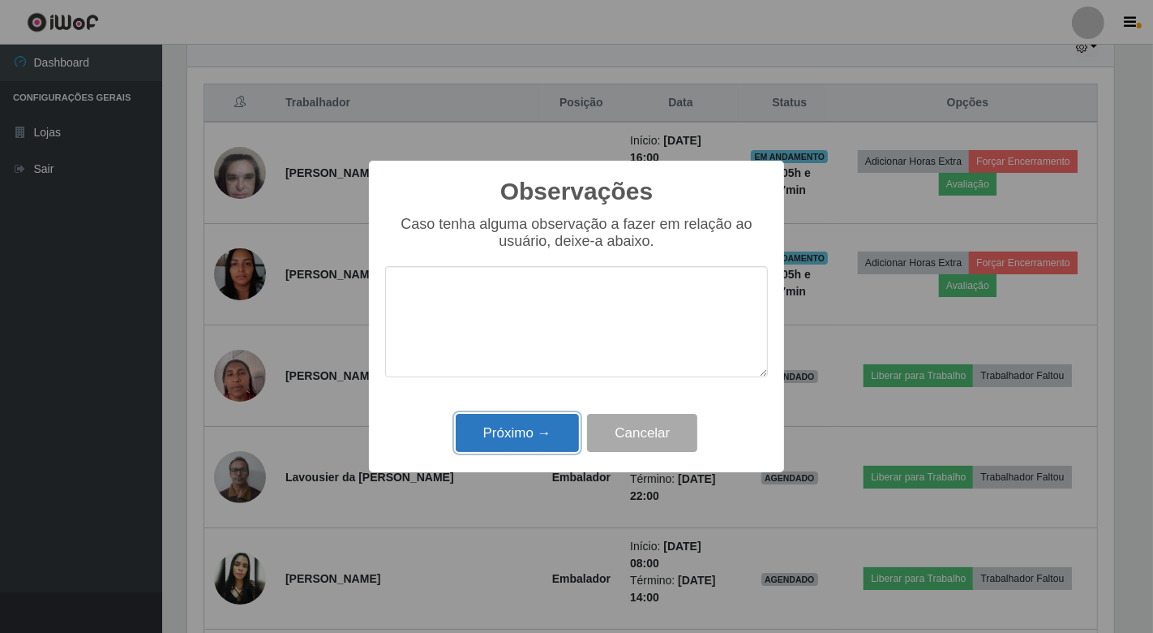
click at [506, 440] on button "Próximo →" at bounding box center [517, 433] width 123 height 38
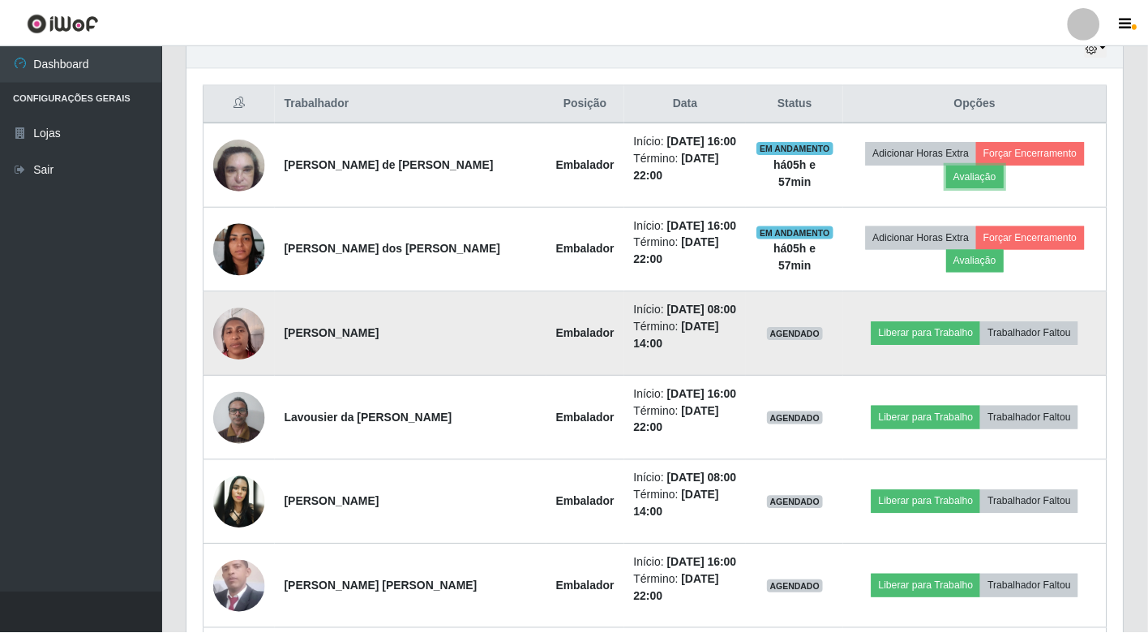
scroll to position [336, 936]
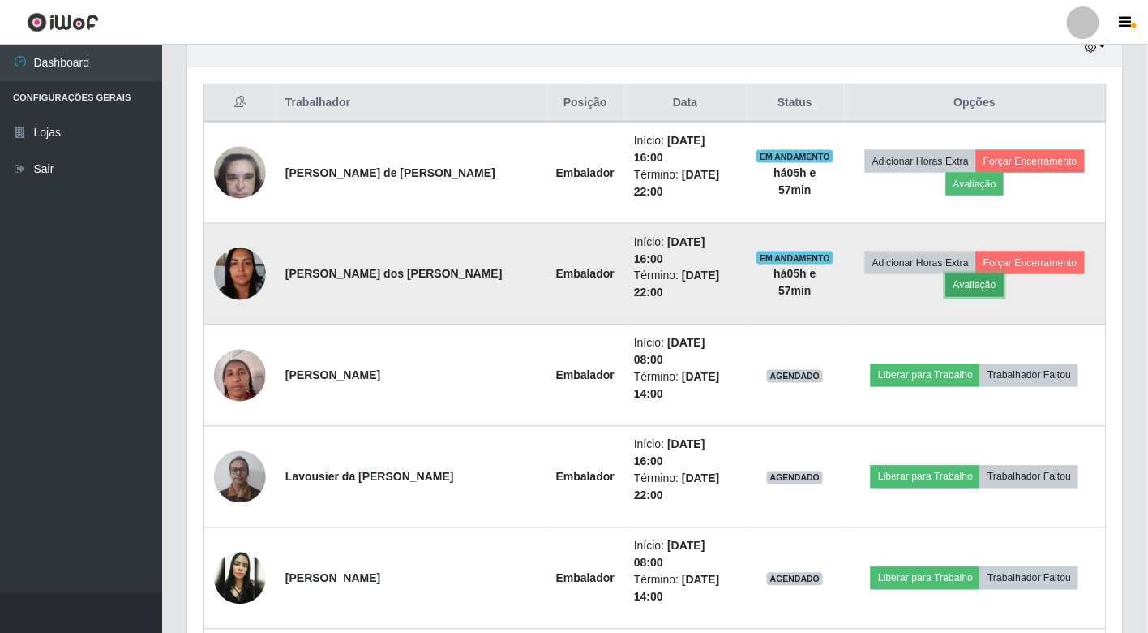
click at [951, 274] on button "Avaliação" at bounding box center [975, 285] width 58 height 23
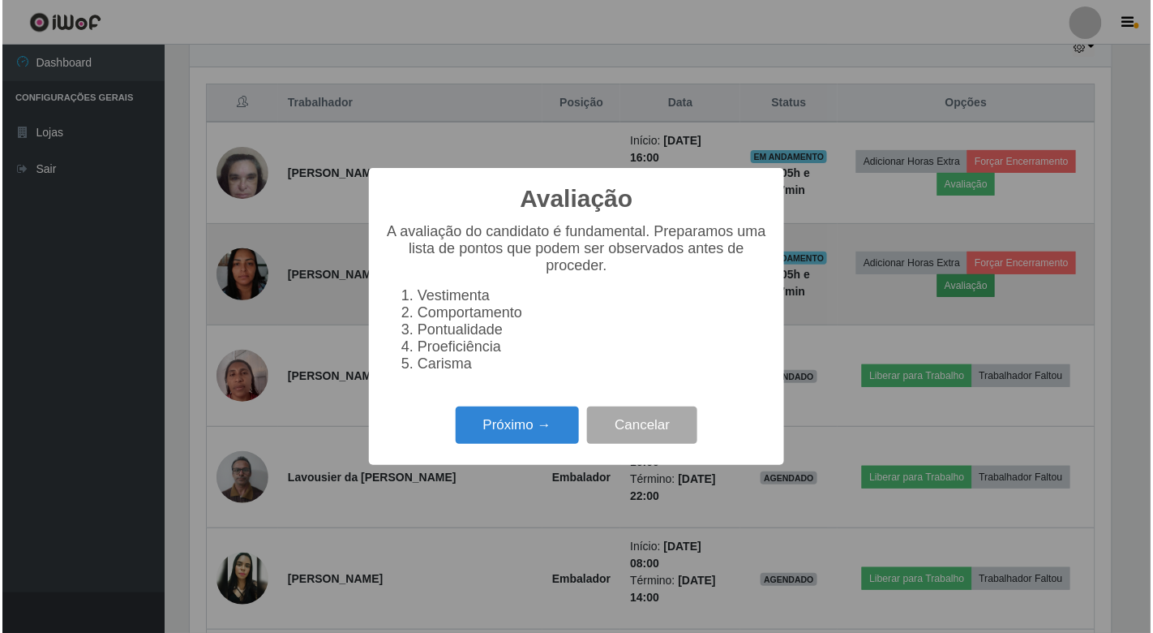
scroll to position [336, 926]
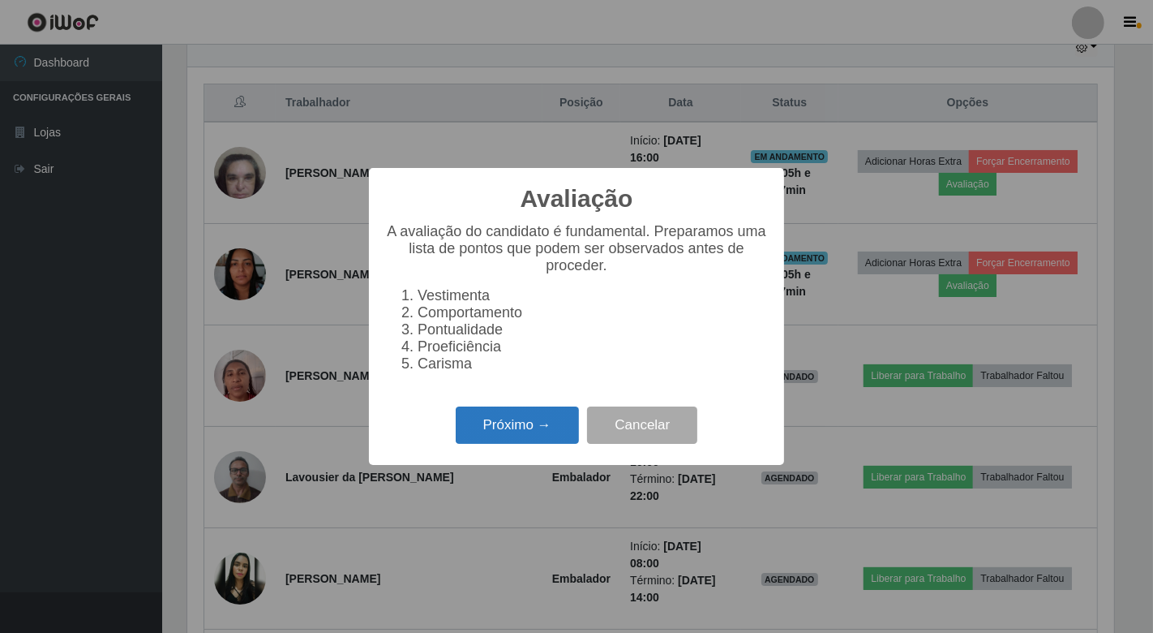
click at [526, 436] on button "Próximo →" at bounding box center [517, 425] width 123 height 38
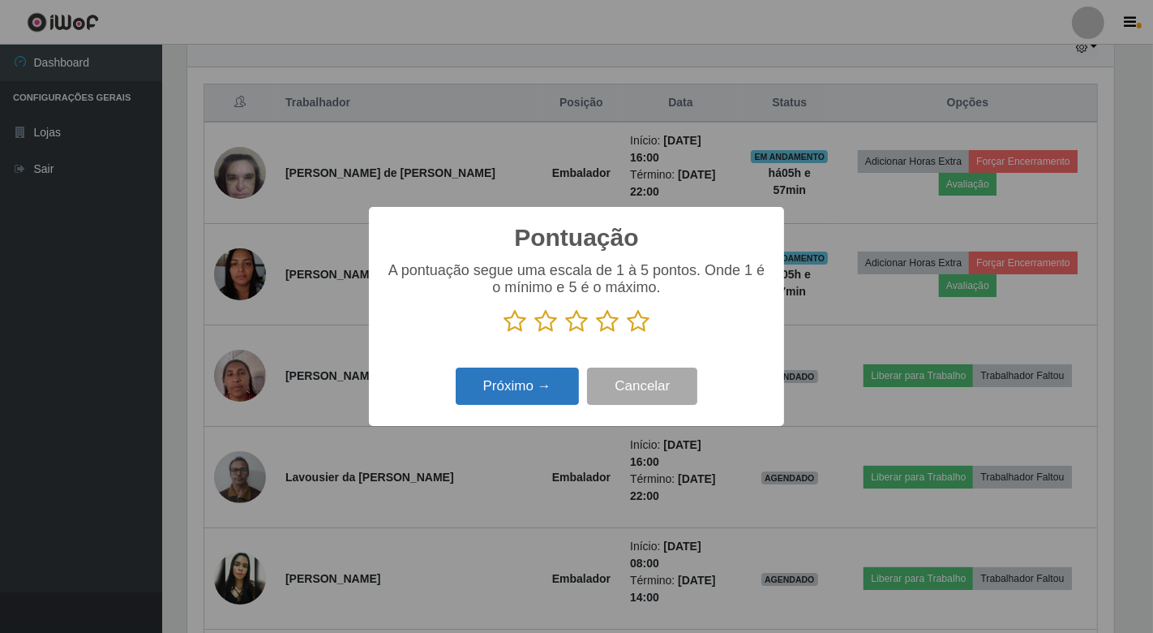
scroll to position [810663, 810073]
click at [636, 316] on icon at bounding box center [638, 321] width 23 height 24
click at [627, 333] on input "radio" at bounding box center [627, 333] width 0 height 0
click at [514, 375] on button "Próximo →" at bounding box center [517, 386] width 123 height 38
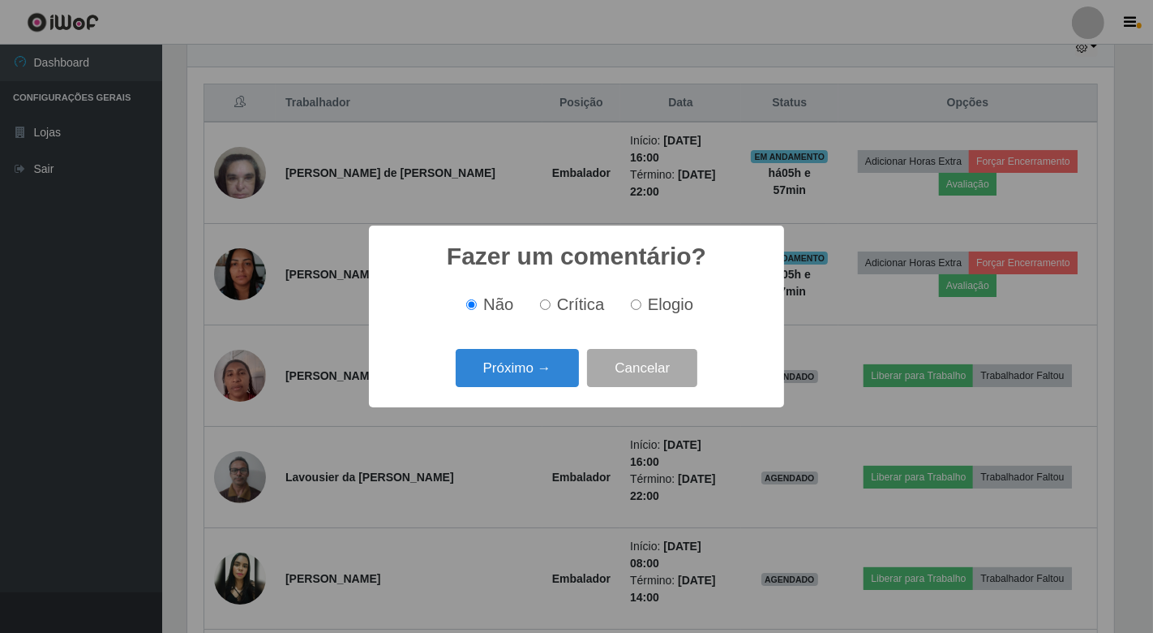
click at [637, 307] on input "Elogio" at bounding box center [636, 304] width 11 height 11
radio input "true"
click at [636, 307] on input "Elogio" at bounding box center [636, 304] width 11 height 11
click at [531, 360] on button "Próximo →" at bounding box center [517, 368] width 123 height 38
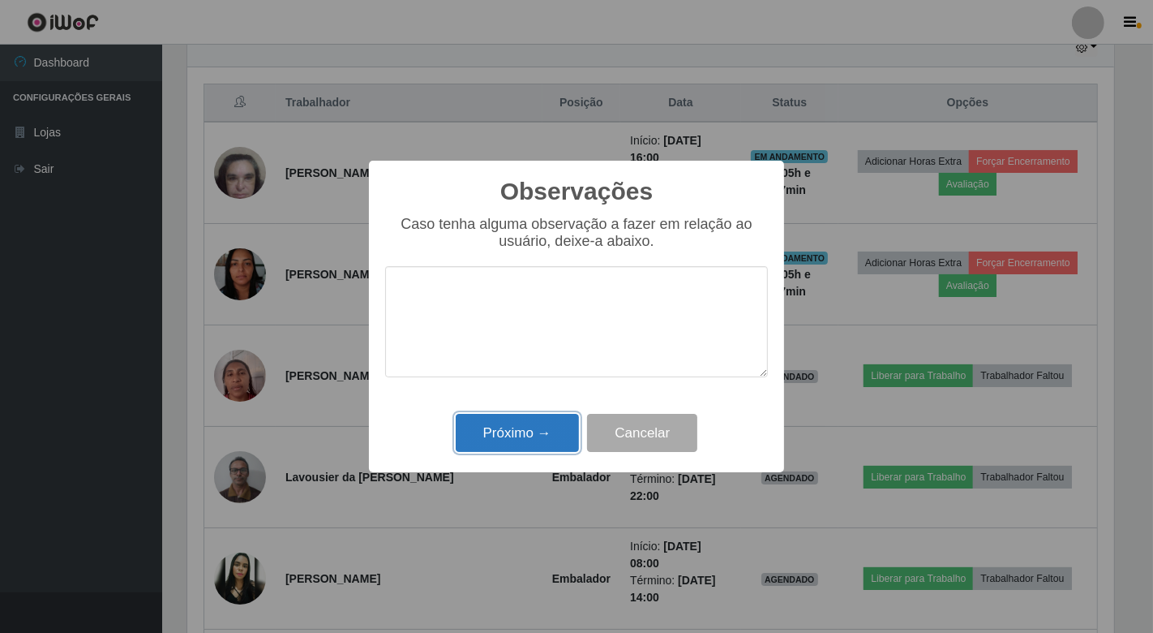
click at [543, 442] on button "Próximo →" at bounding box center [517, 433] width 123 height 38
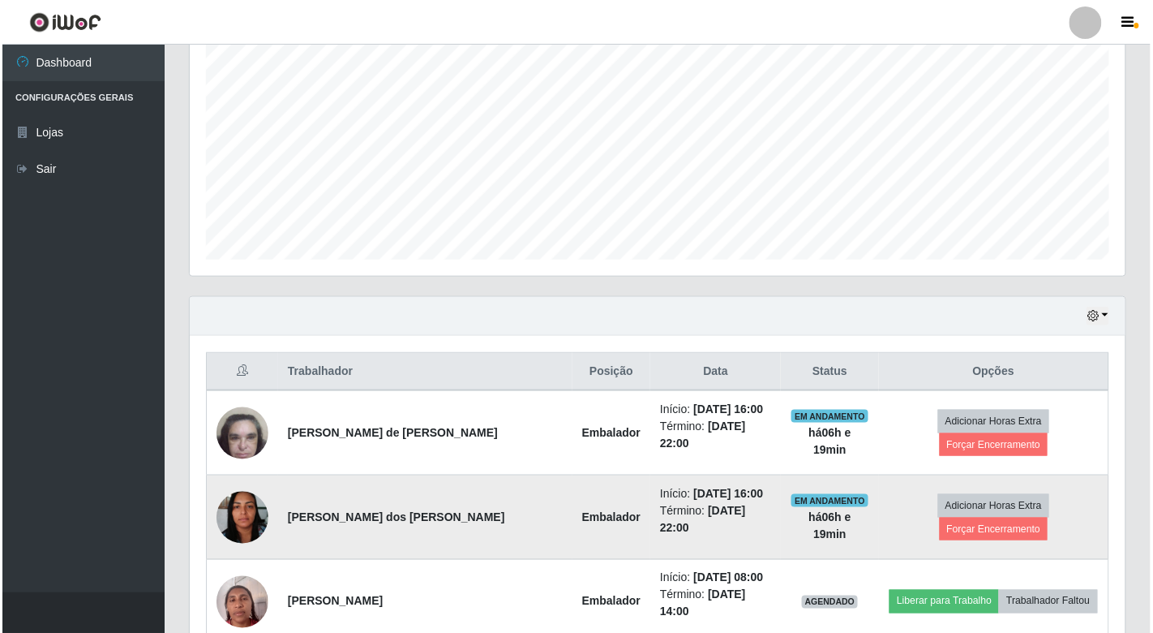
scroll to position [519, 0]
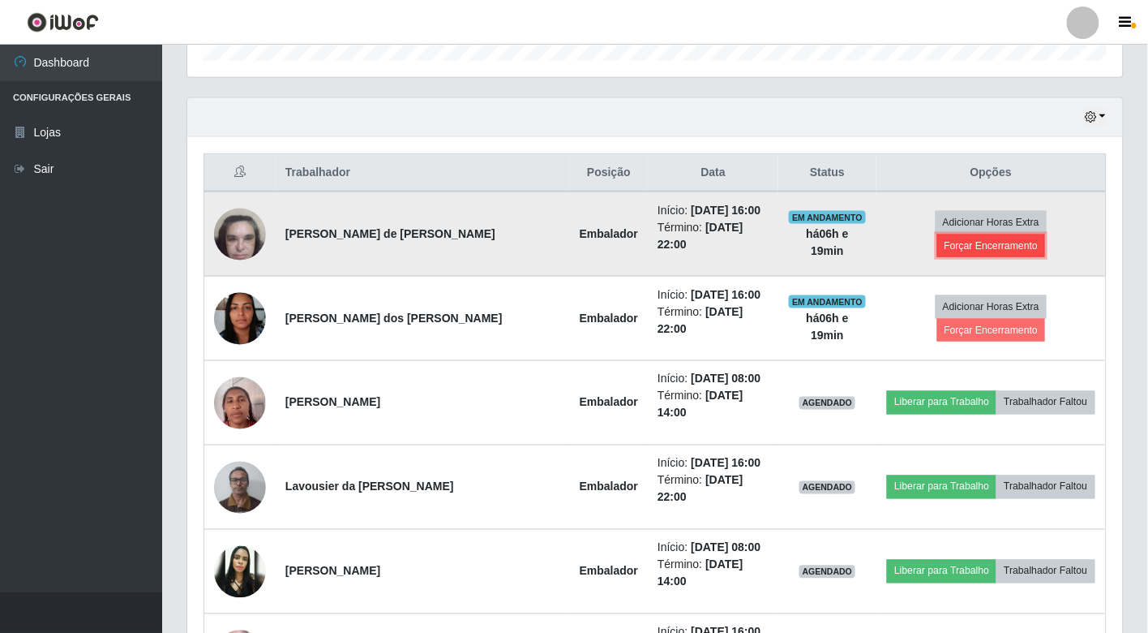
click at [1019, 234] on button "Forçar Encerramento" at bounding box center [992, 245] width 109 height 23
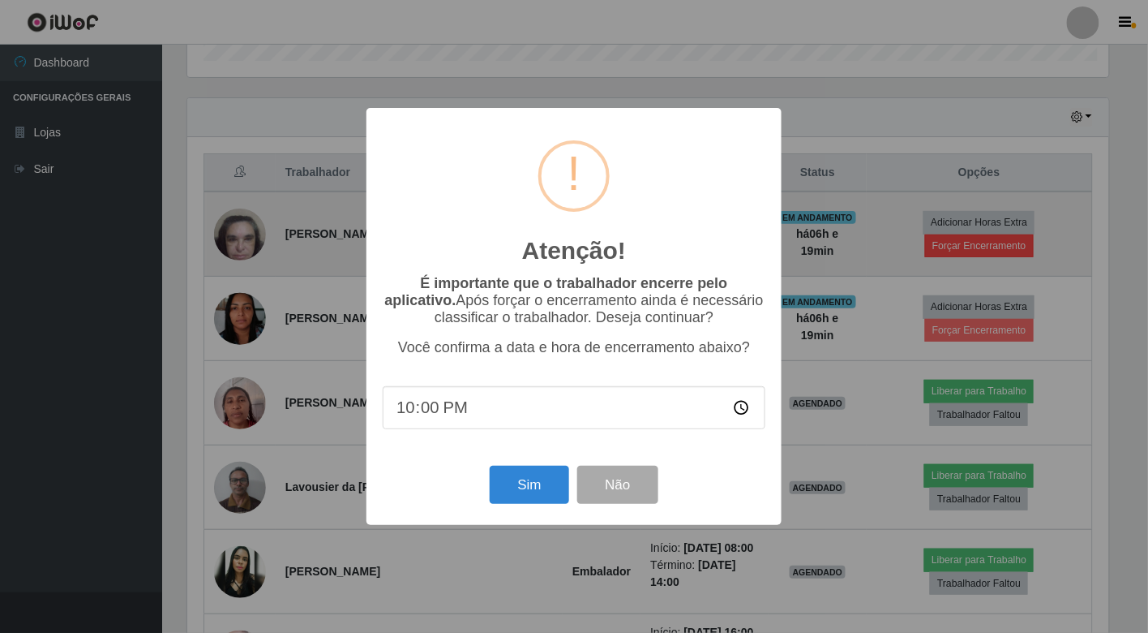
scroll to position [336, 926]
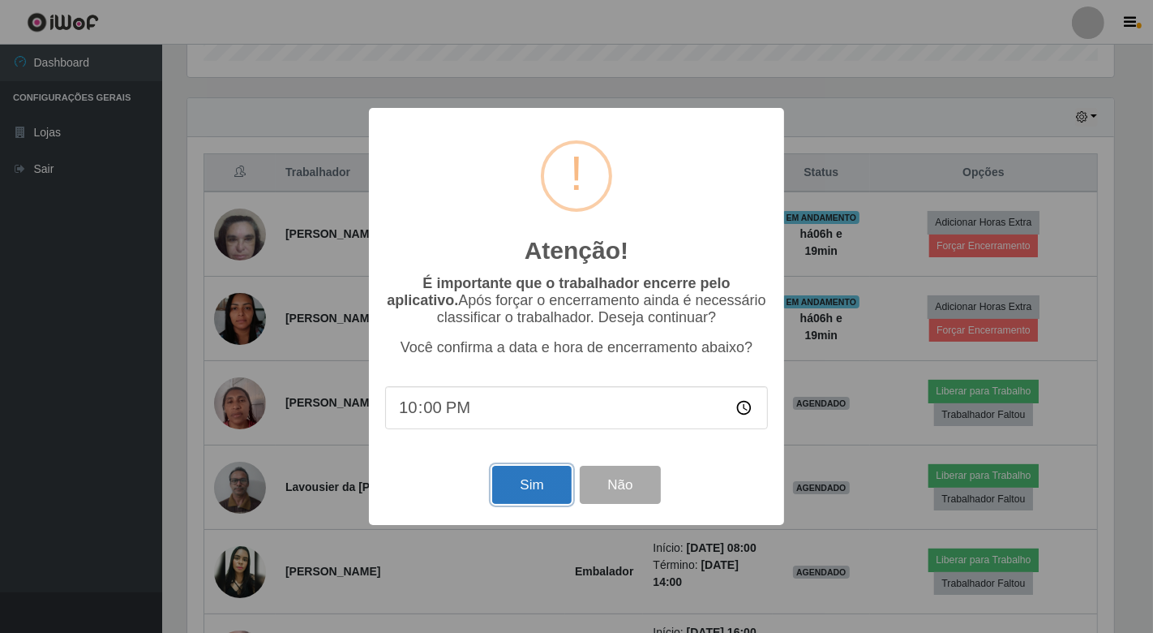
click at [538, 480] on button "Sim" at bounding box center [531, 485] width 79 height 38
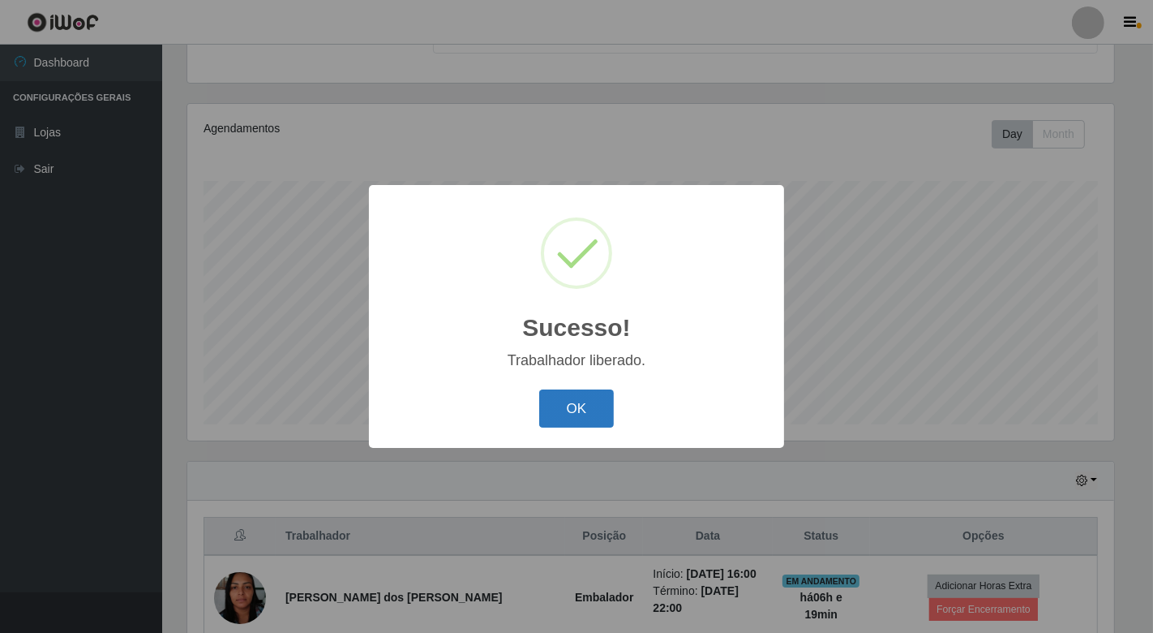
click at [602, 410] on button "OK" at bounding box center [576, 408] width 75 height 38
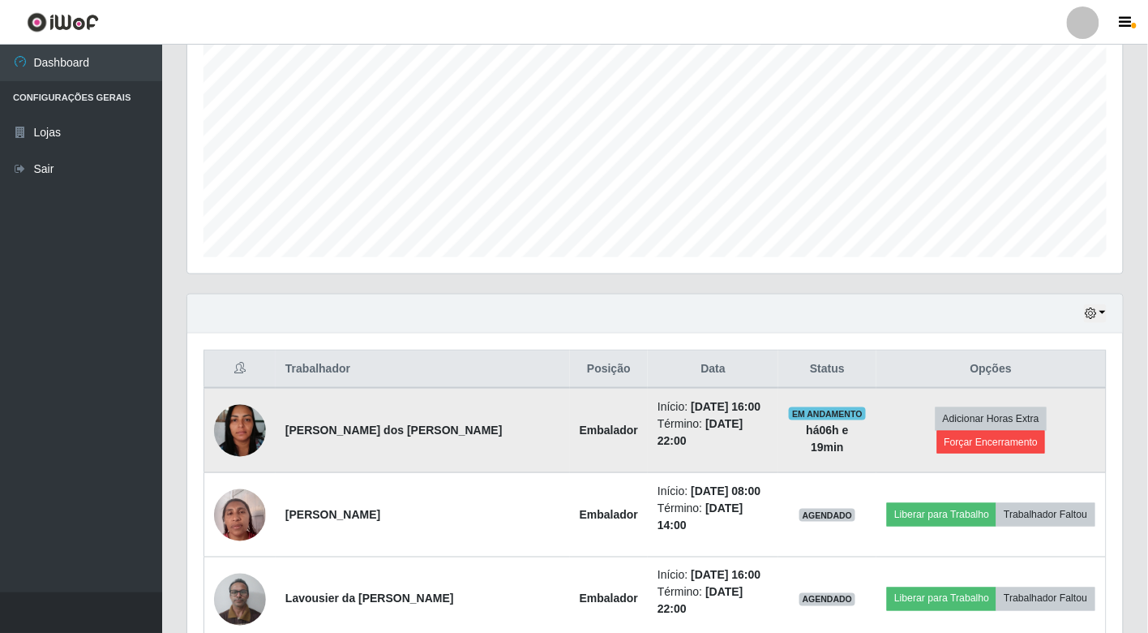
scroll to position [336, 0]
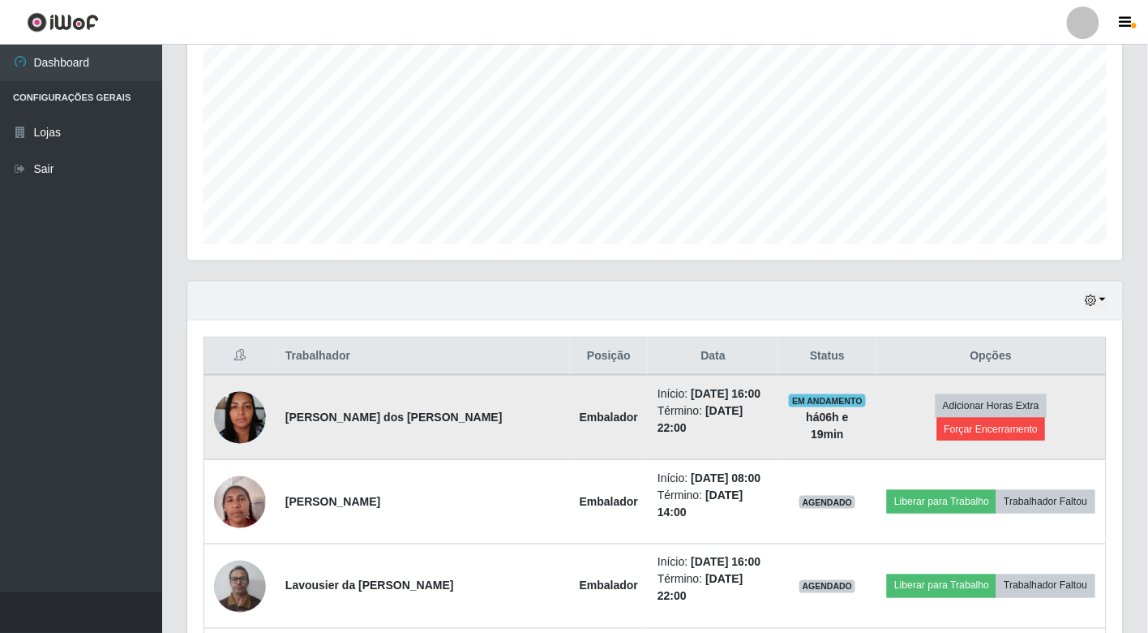
drag, startPoint x: 1040, startPoint y: 386, endPoint x: 1041, endPoint y: 401, distance: 15.4
click at [1040, 389] on td "Adicionar Horas Extra Forçar Encerramento" at bounding box center [992, 417] width 230 height 85
click at [1041, 418] on button "Forçar Encerramento" at bounding box center [992, 429] width 109 height 23
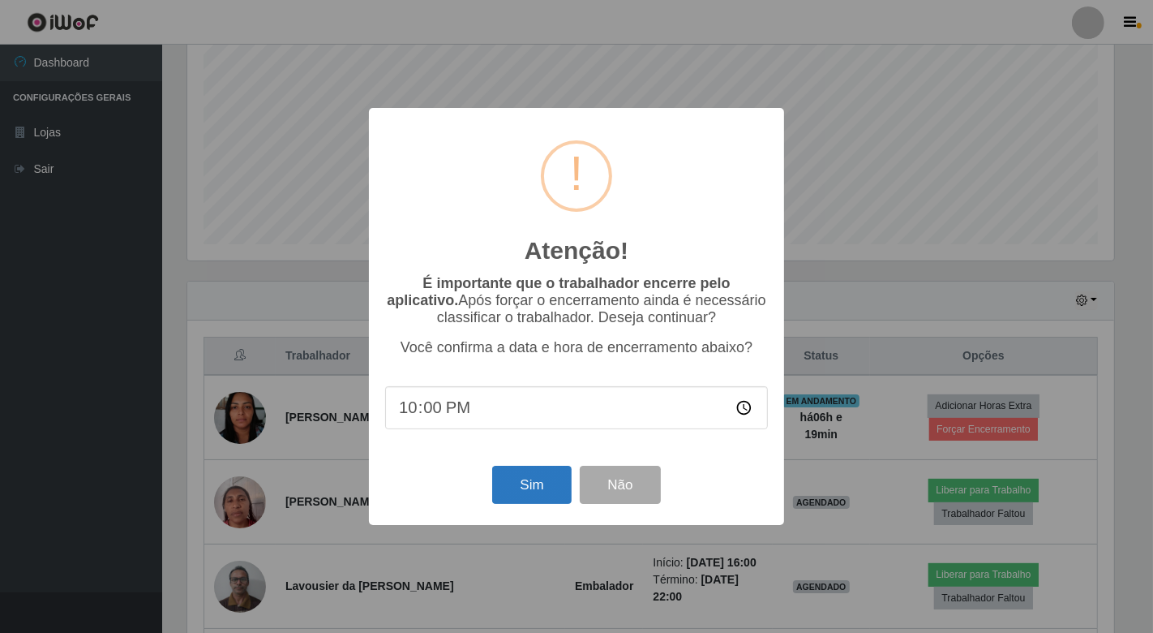
drag, startPoint x: 497, startPoint y: 507, endPoint x: 504, endPoint y: 497, distance: 11.7
click at [497, 506] on div "Sim Não" at bounding box center [576, 484] width 383 height 46
drag, startPoint x: 512, startPoint y: 485, endPoint x: 582, endPoint y: 444, distance: 81.8
click at [513, 485] on button "Sim" at bounding box center [531, 485] width 79 height 38
